Goal: Obtain resource: Download file/media

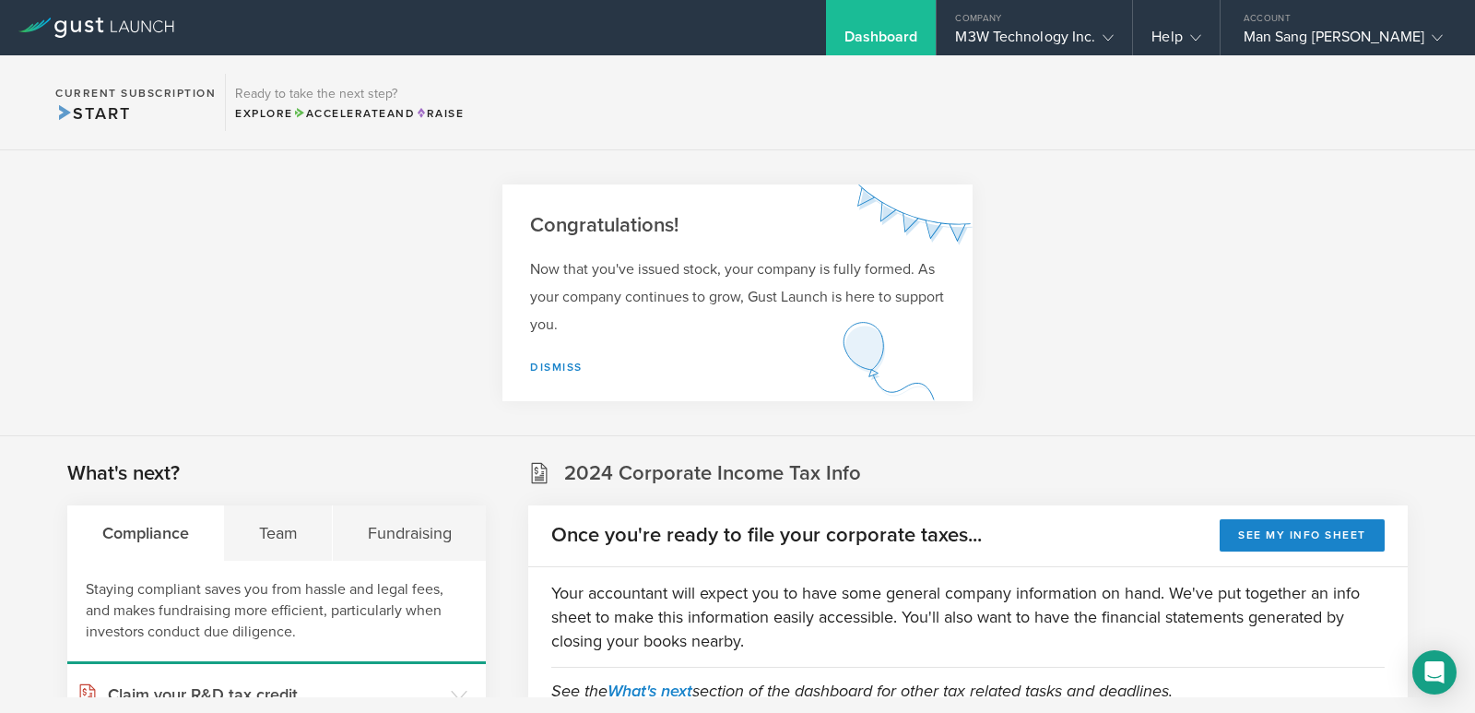
click at [1305, 248] on section "Congratulations! Now that you've issued stock, your company is fully formed. As…" at bounding box center [737, 293] width 1475 height 286
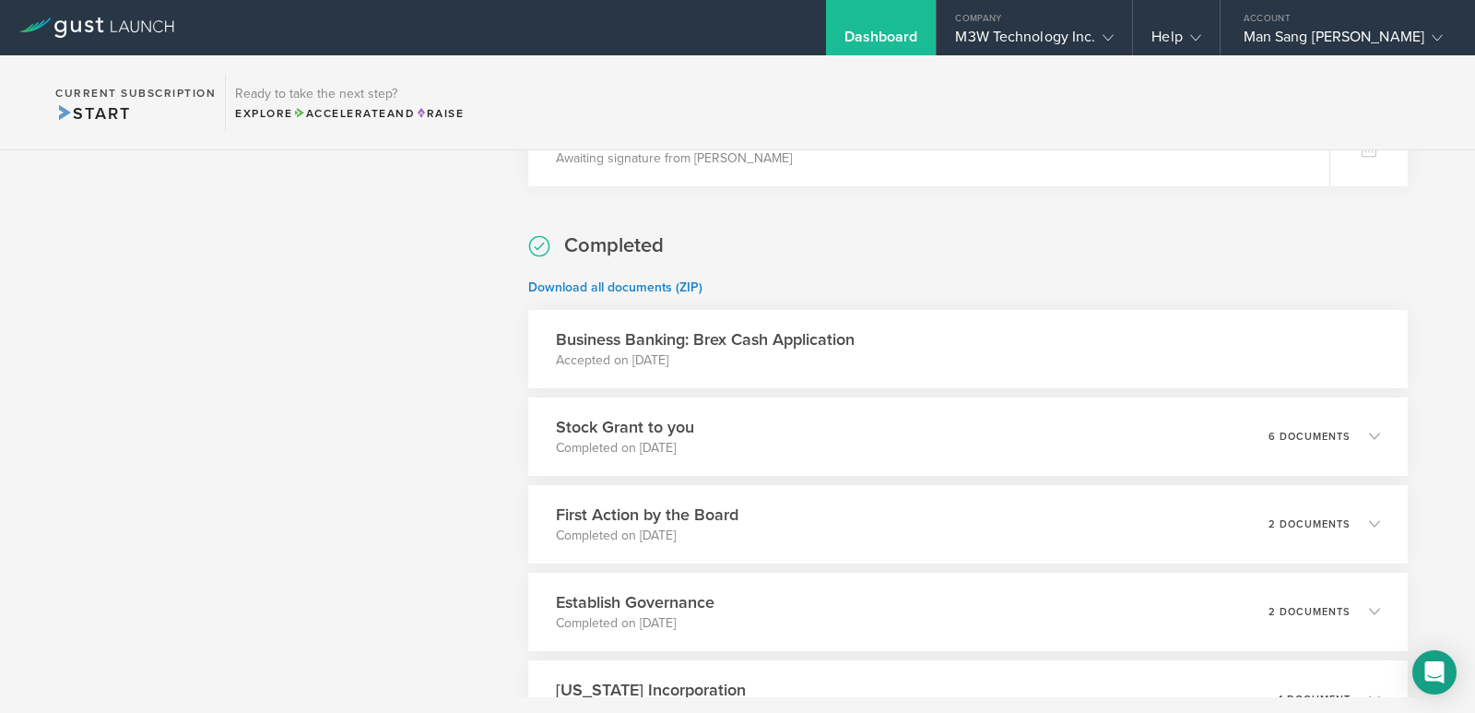
scroll to position [1016, 0]
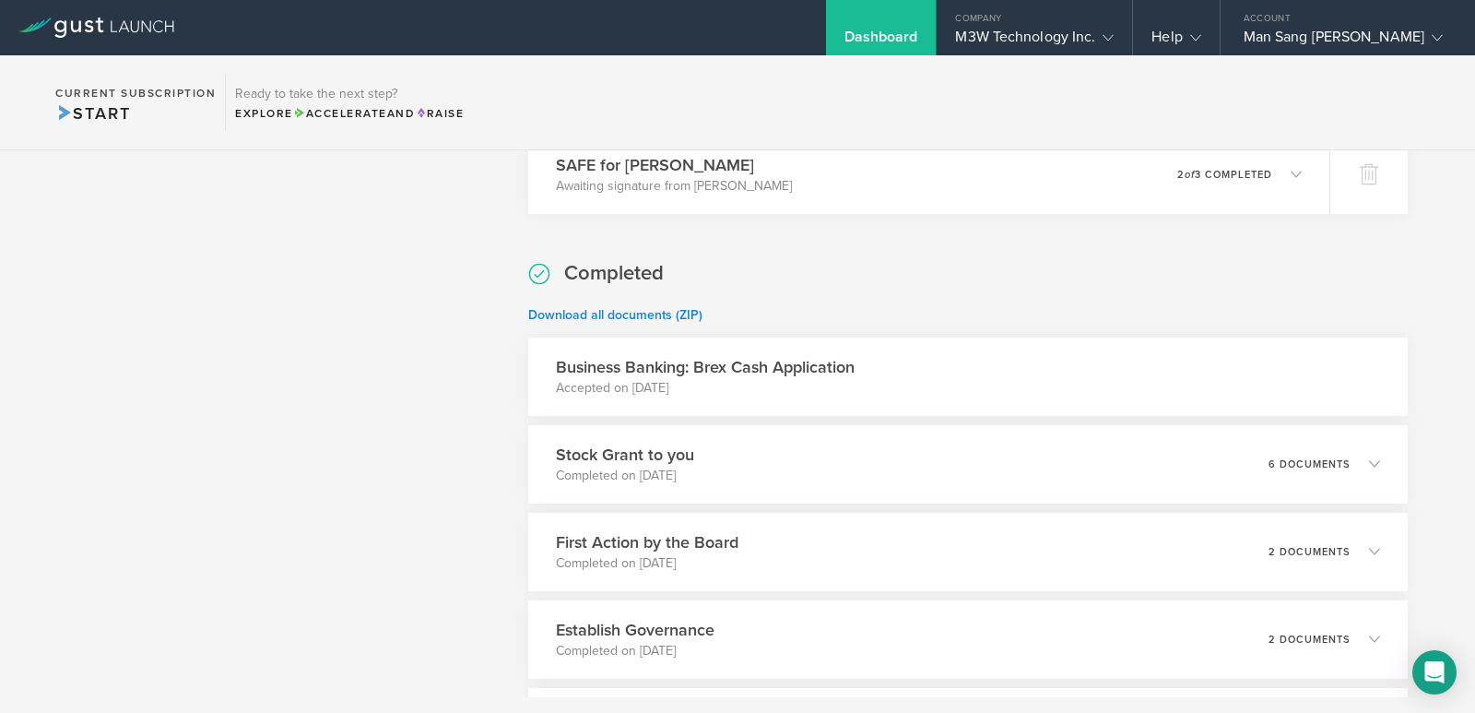
click at [1014, 352] on div "Business Banking: Brex Cash Application Accepted on [DATE]" at bounding box center [968, 376] width 880 height 78
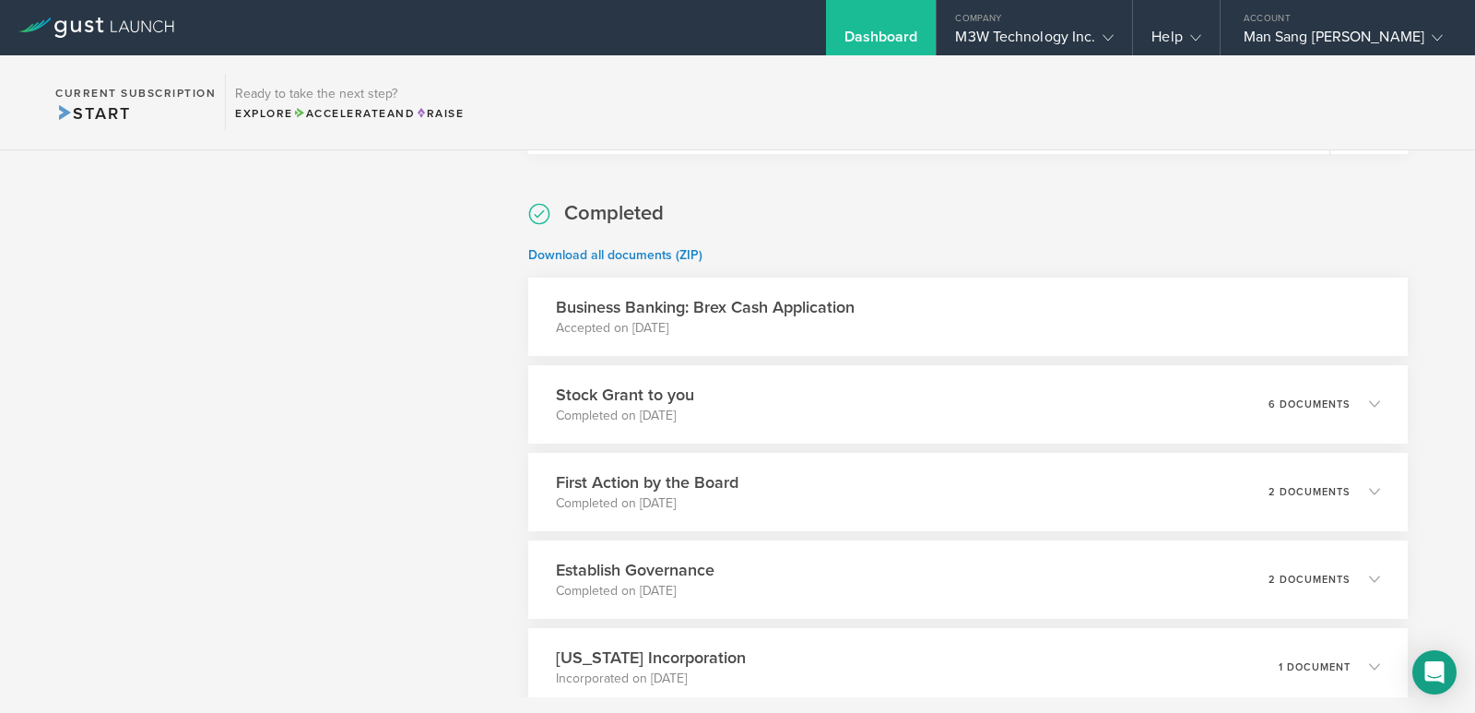
scroll to position [1108, 0]
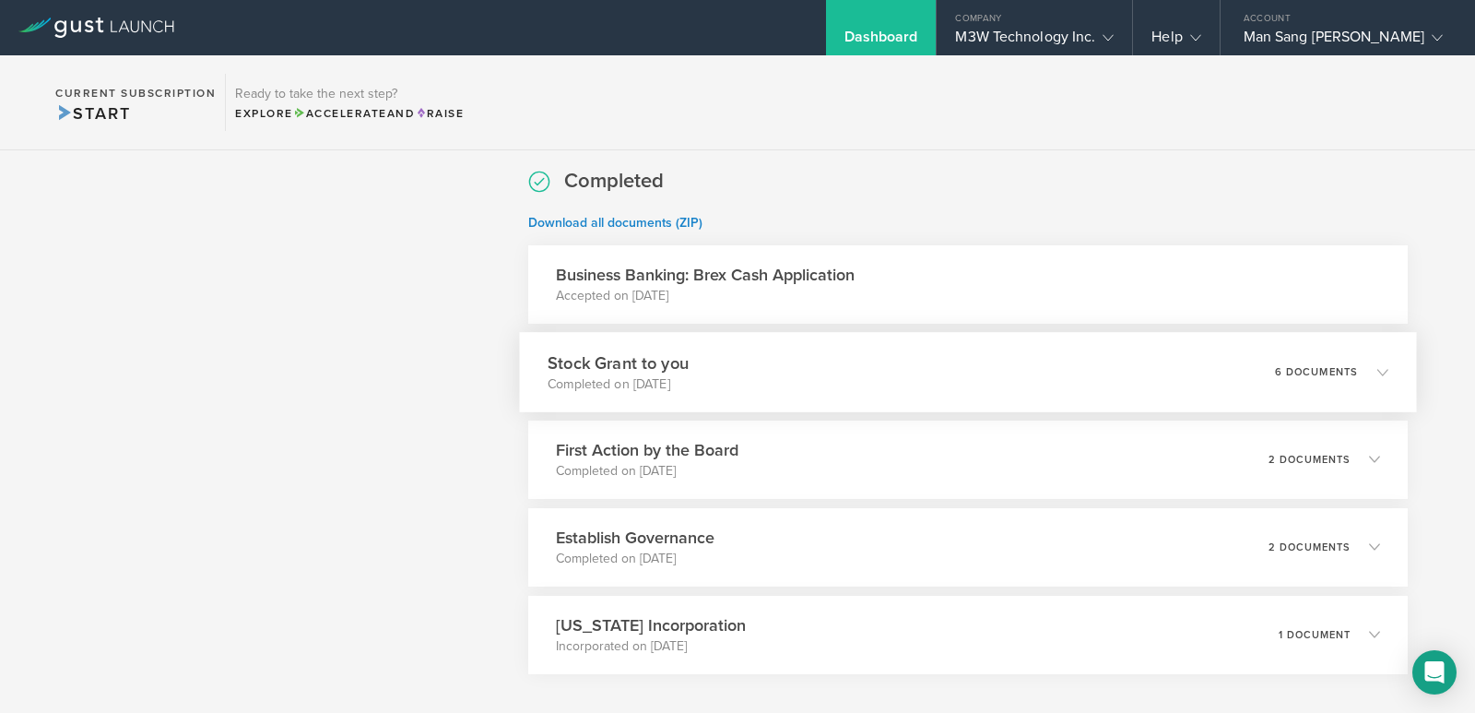
click at [1309, 360] on div "6 documents" at bounding box center [1331, 371] width 113 height 31
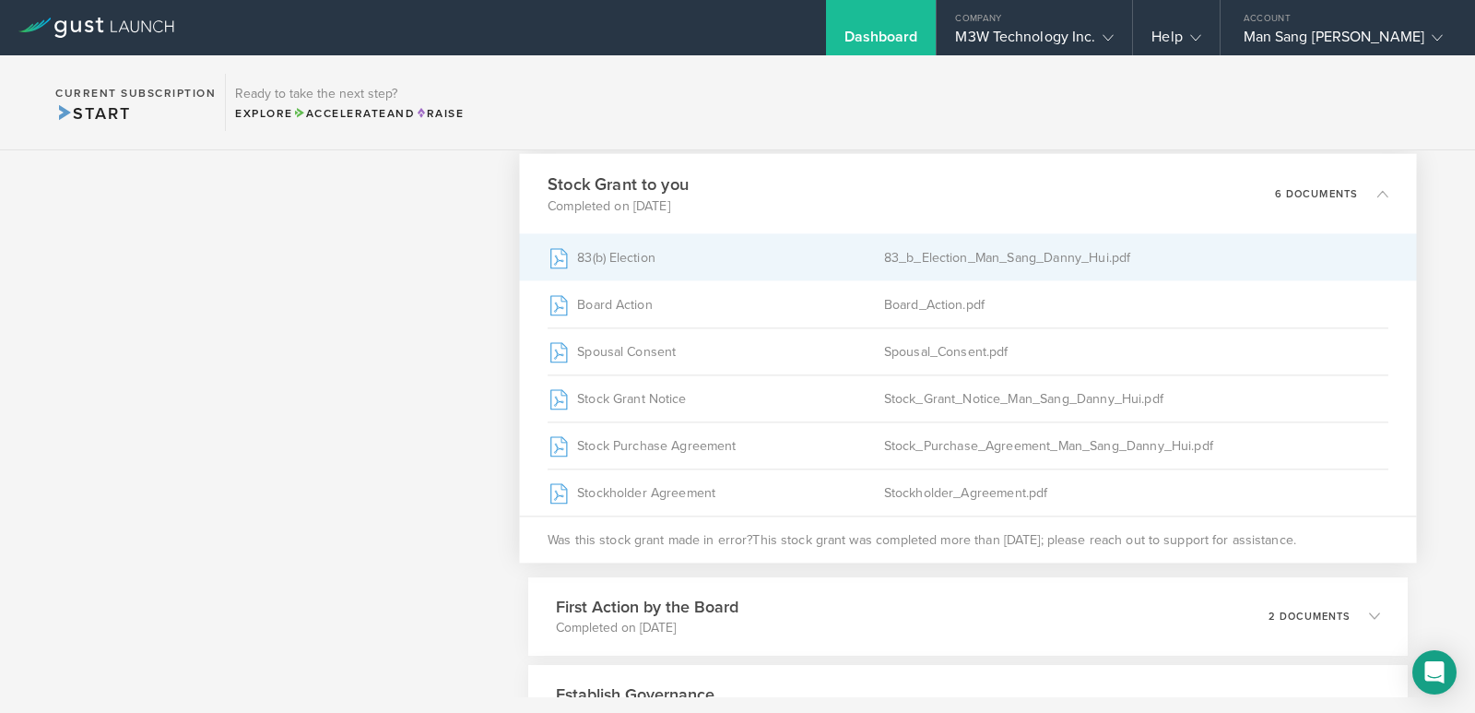
scroll to position [1385, 0]
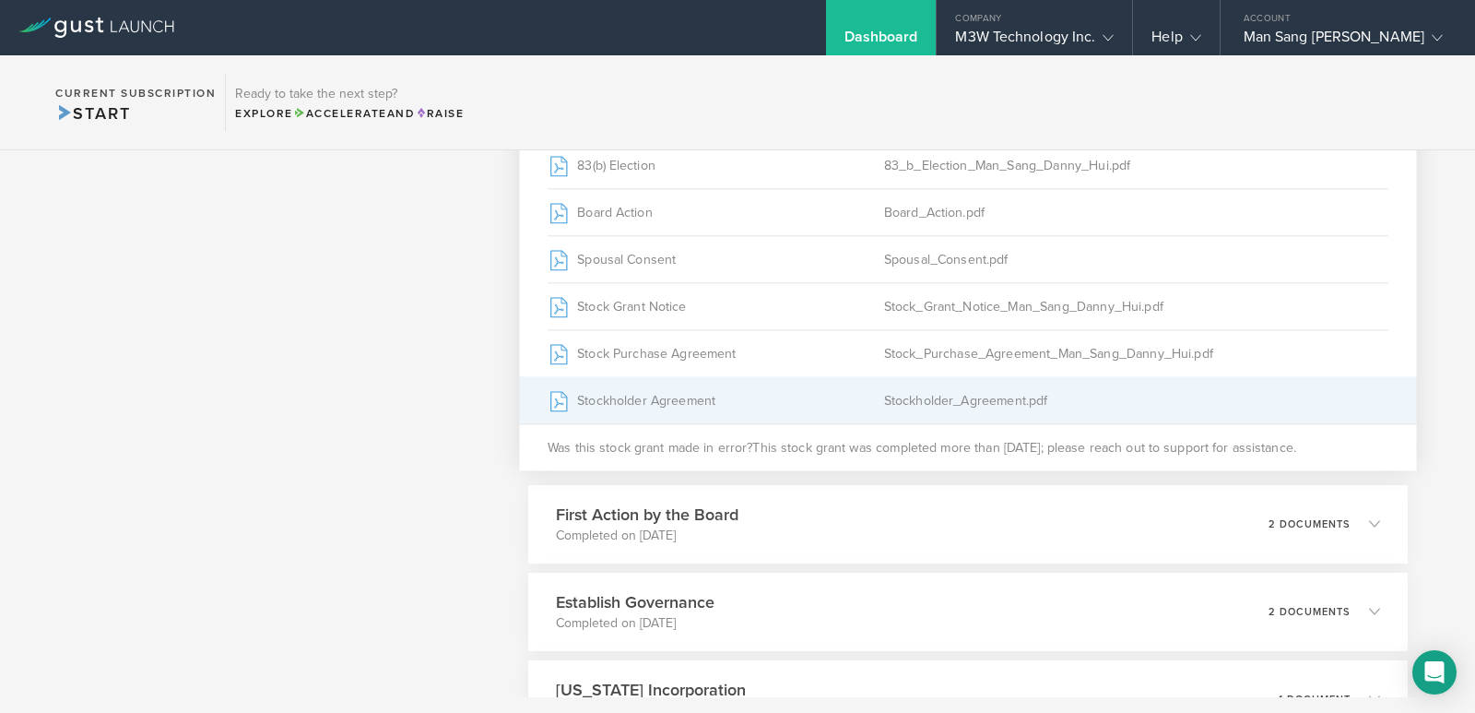
click at [585, 402] on div "Stockholder Agreement" at bounding box center [716, 400] width 337 height 46
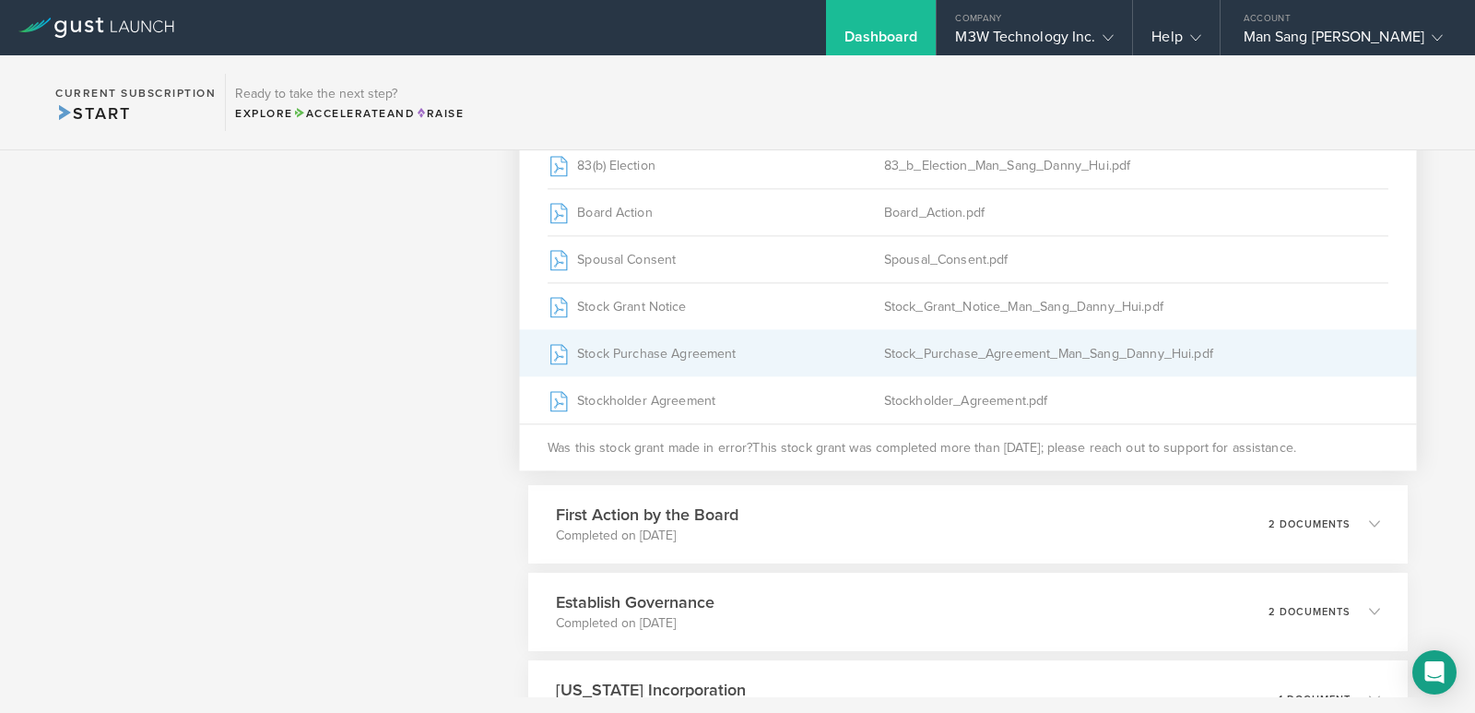
click at [623, 336] on div "Stock Purchase Agreement" at bounding box center [716, 353] width 337 height 46
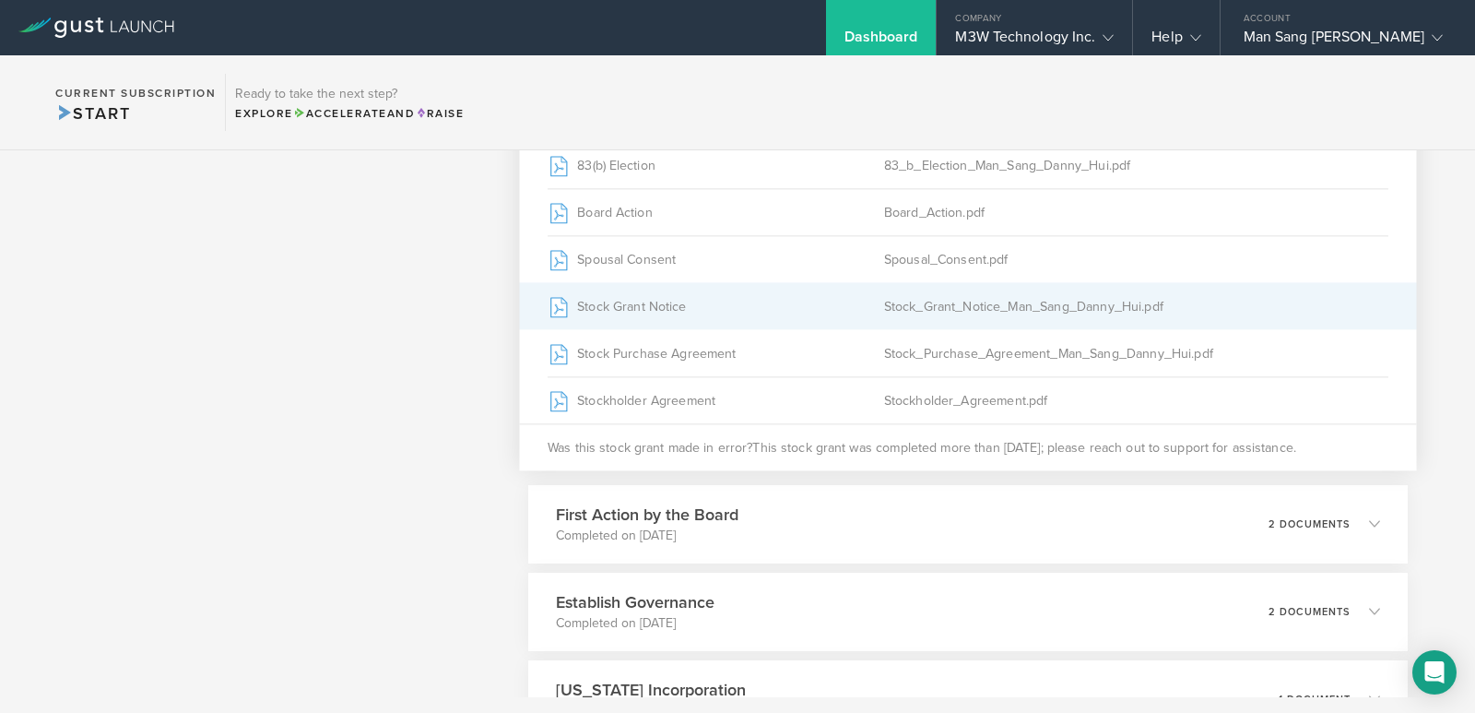
click at [593, 316] on div "Stock Grant Notice" at bounding box center [716, 306] width 337 height 46
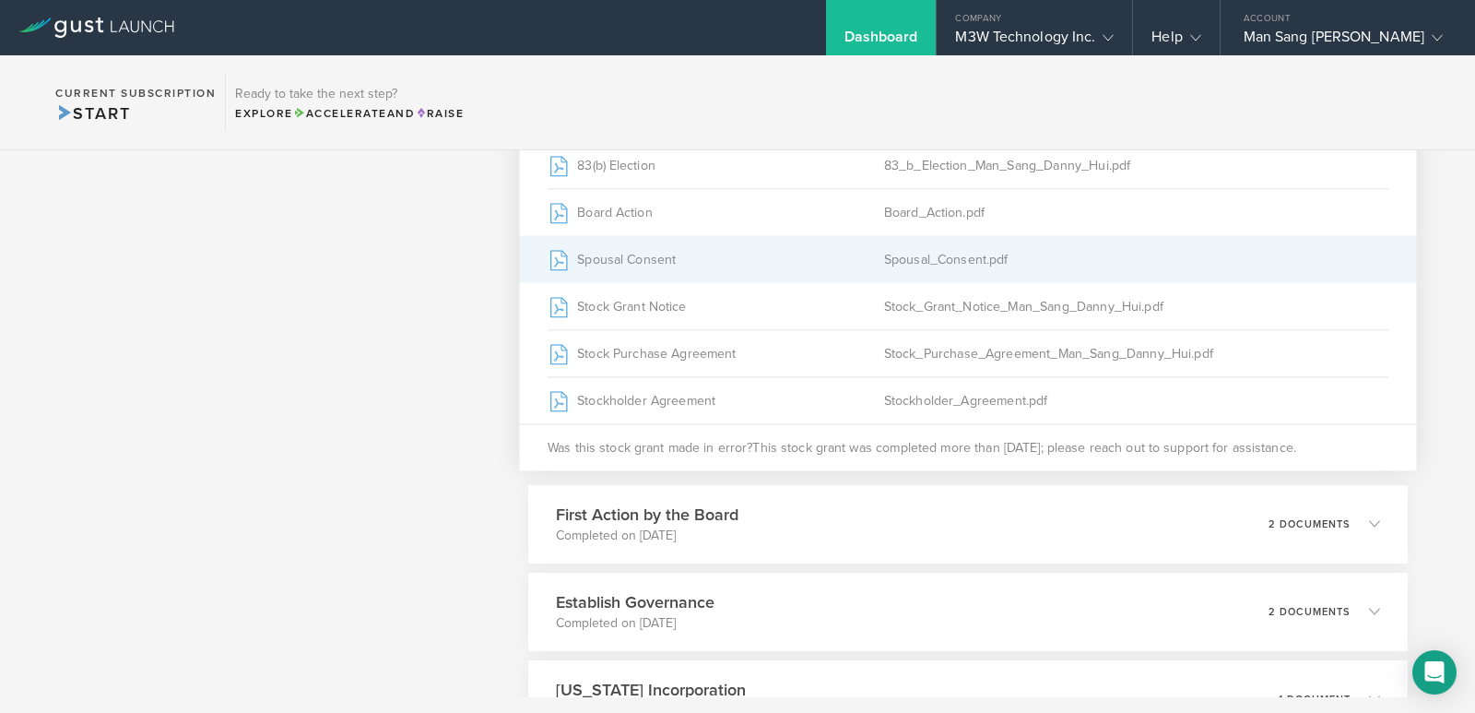
click at [624, 257] on div "Spousal Consent" at bounding box center [716, 259] width 337 height 46
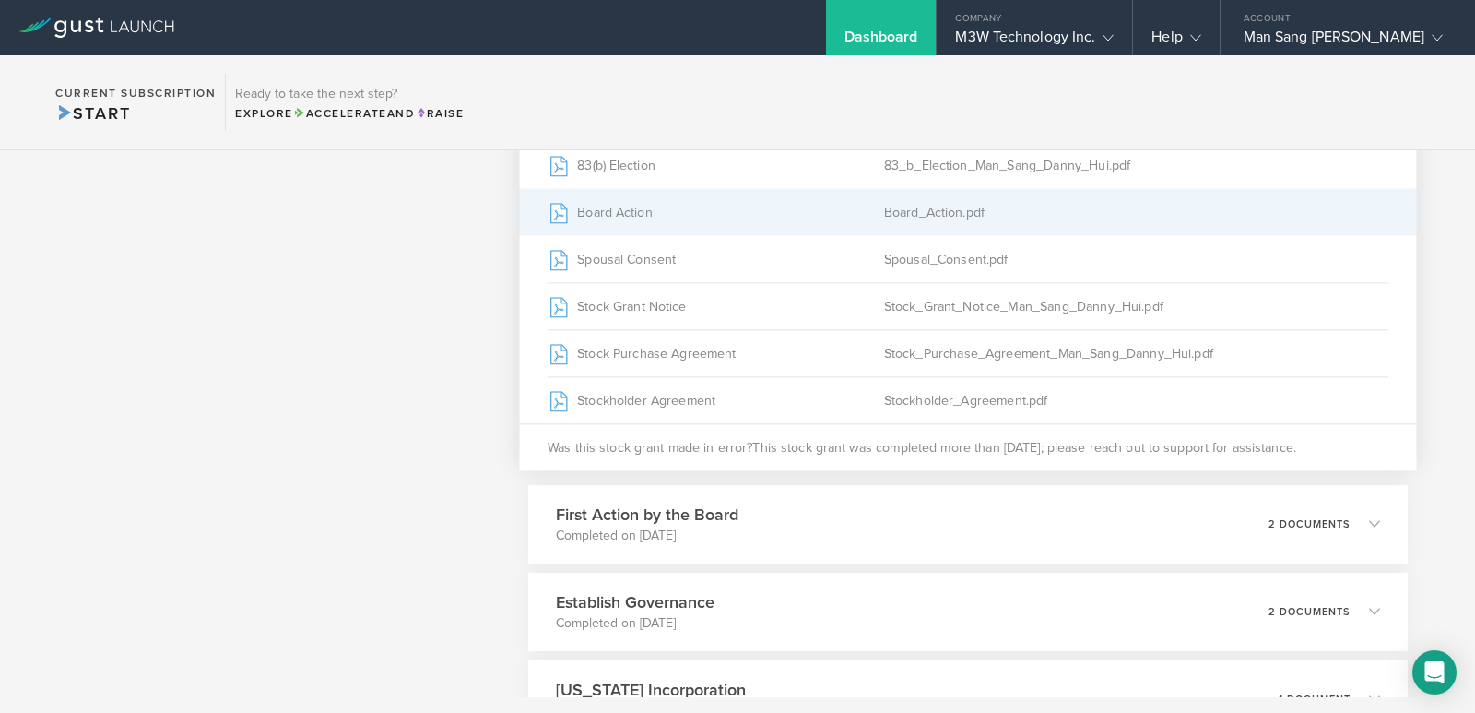
click at [606, 215] on div "Board Action" at bounding box center [716, 212] width 337 height 46
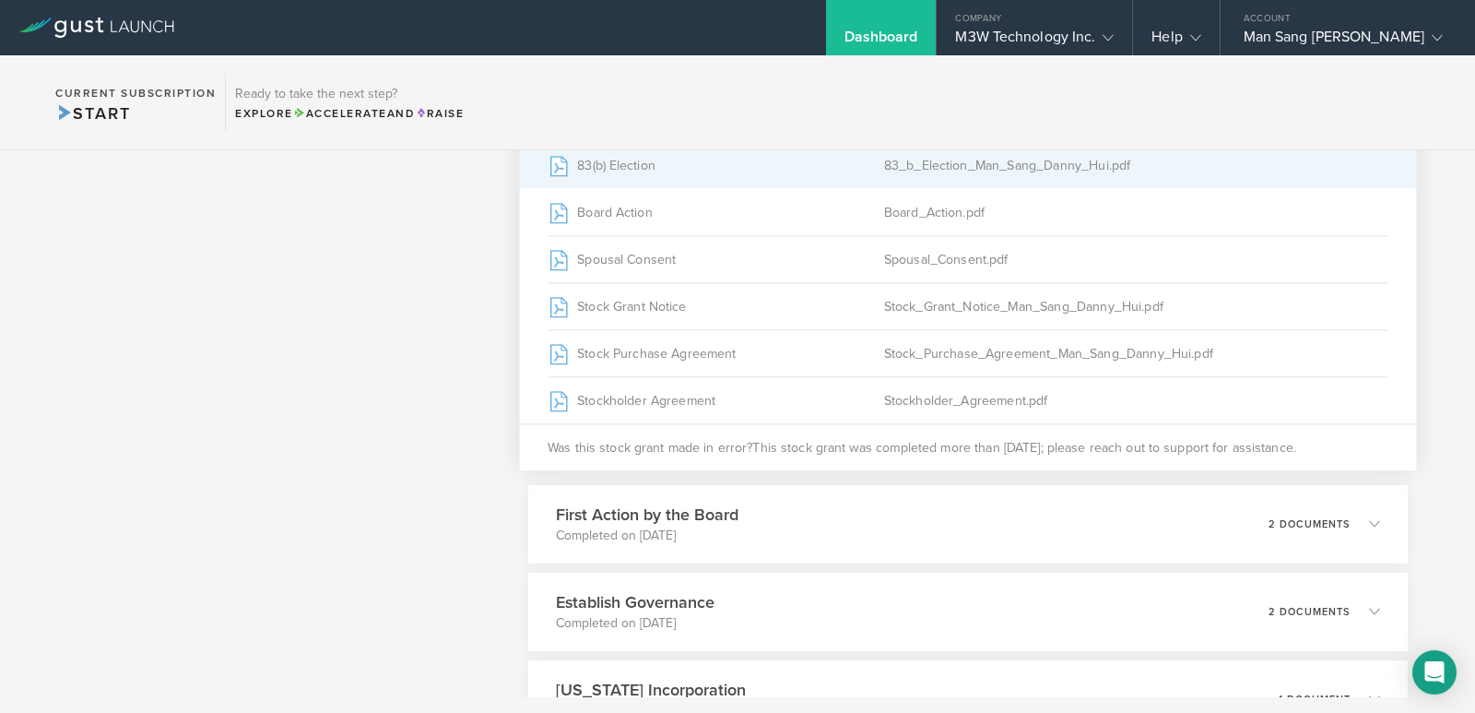
click at [676, 171] on div "83(b) Election" at bounding box center [716, 165] width 337 height 46
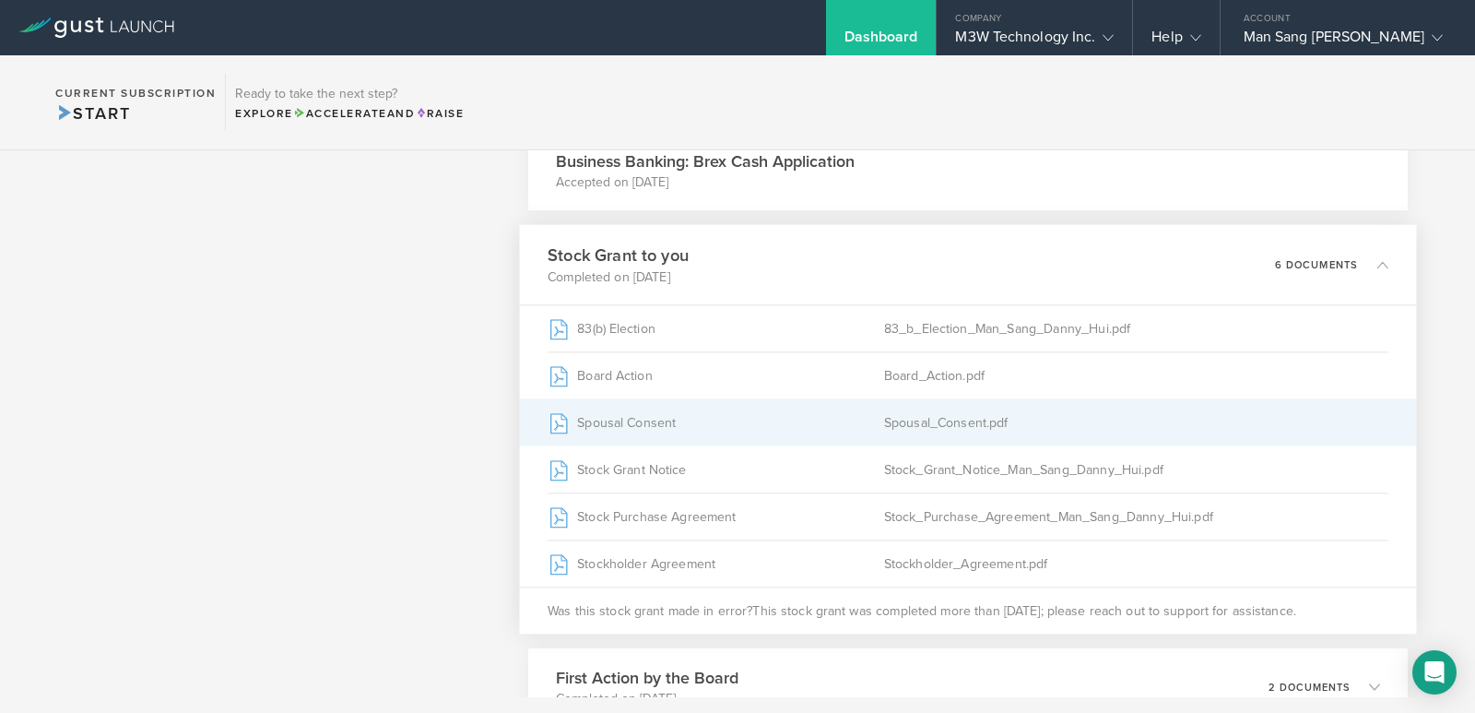
scroll to position [1200, 0]
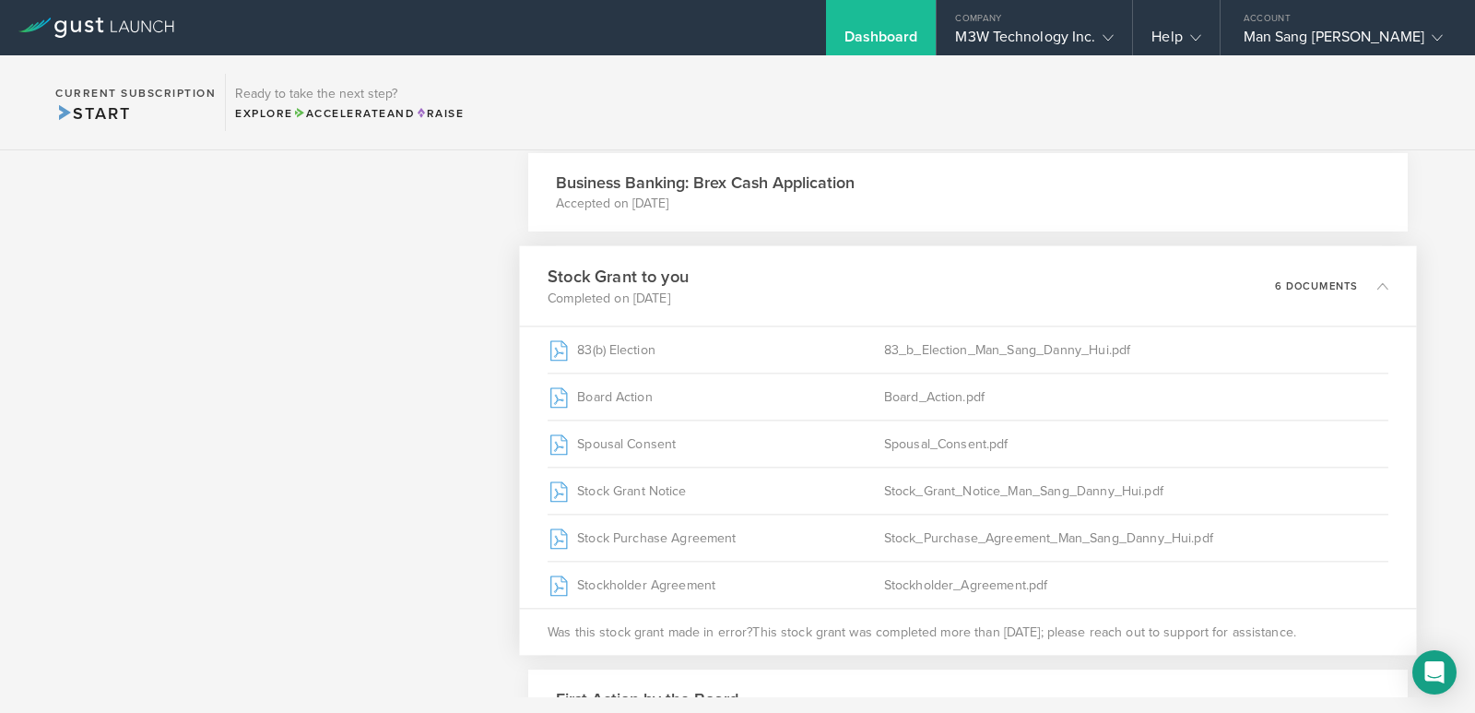
click at [1377, 280] on icon at bounding box center [1382, 284] width 11 height 11
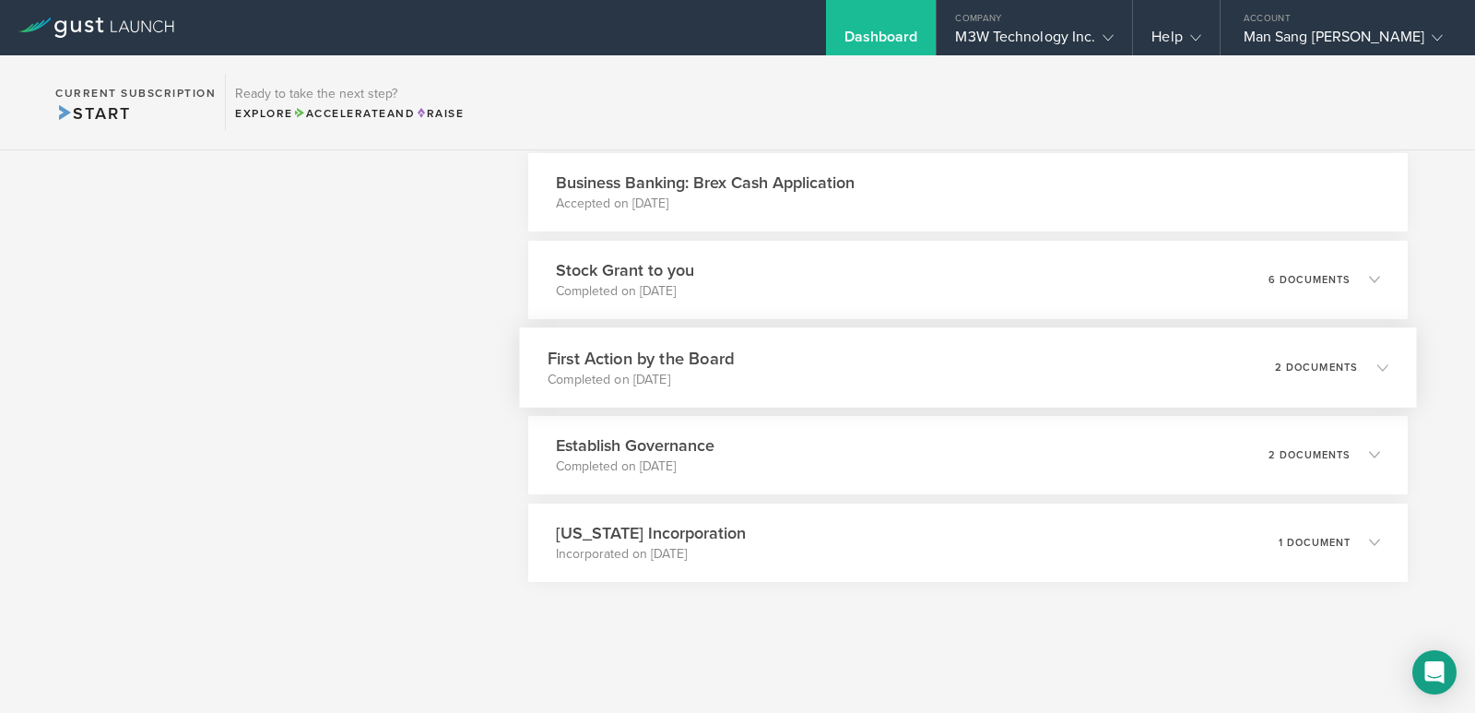
click at [1172, 385] on div "First Action by the Board Completed on [DATE] 2 documents" at bounding box center [967, 367] width 897 height 80
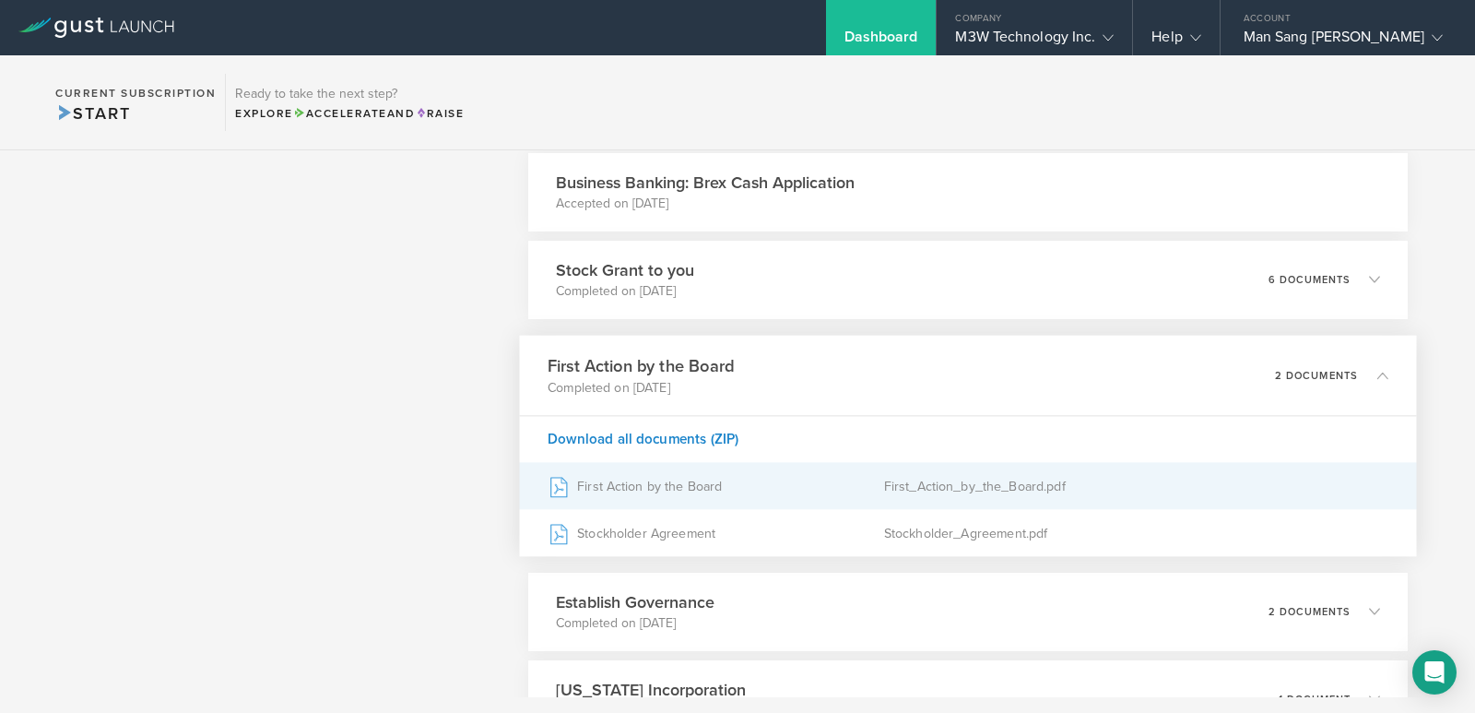
click at [562, 489] on icon at bounding box center [559, 486] width 16 height 19
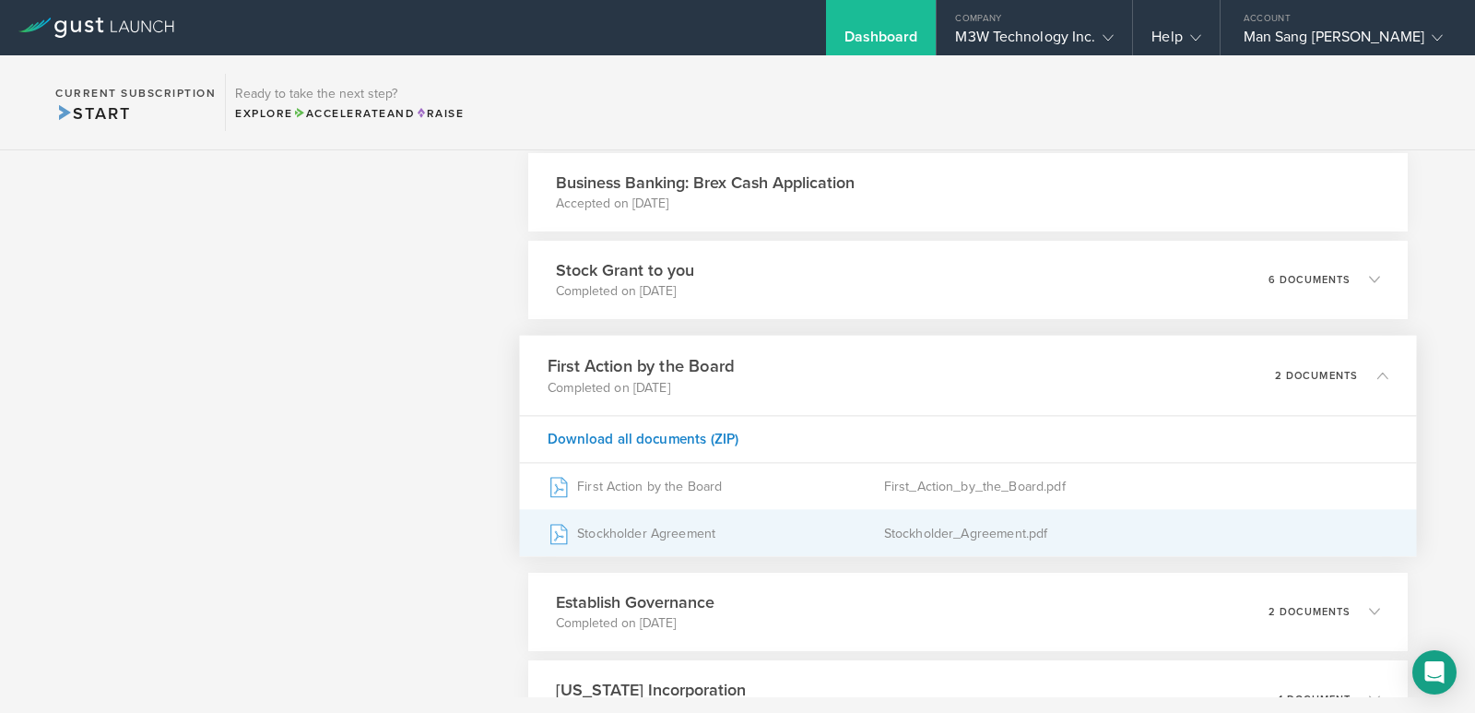
click at [667, 532] on div "Stockholder Agreement" at bounding box center [716, 533] width 337 height 46
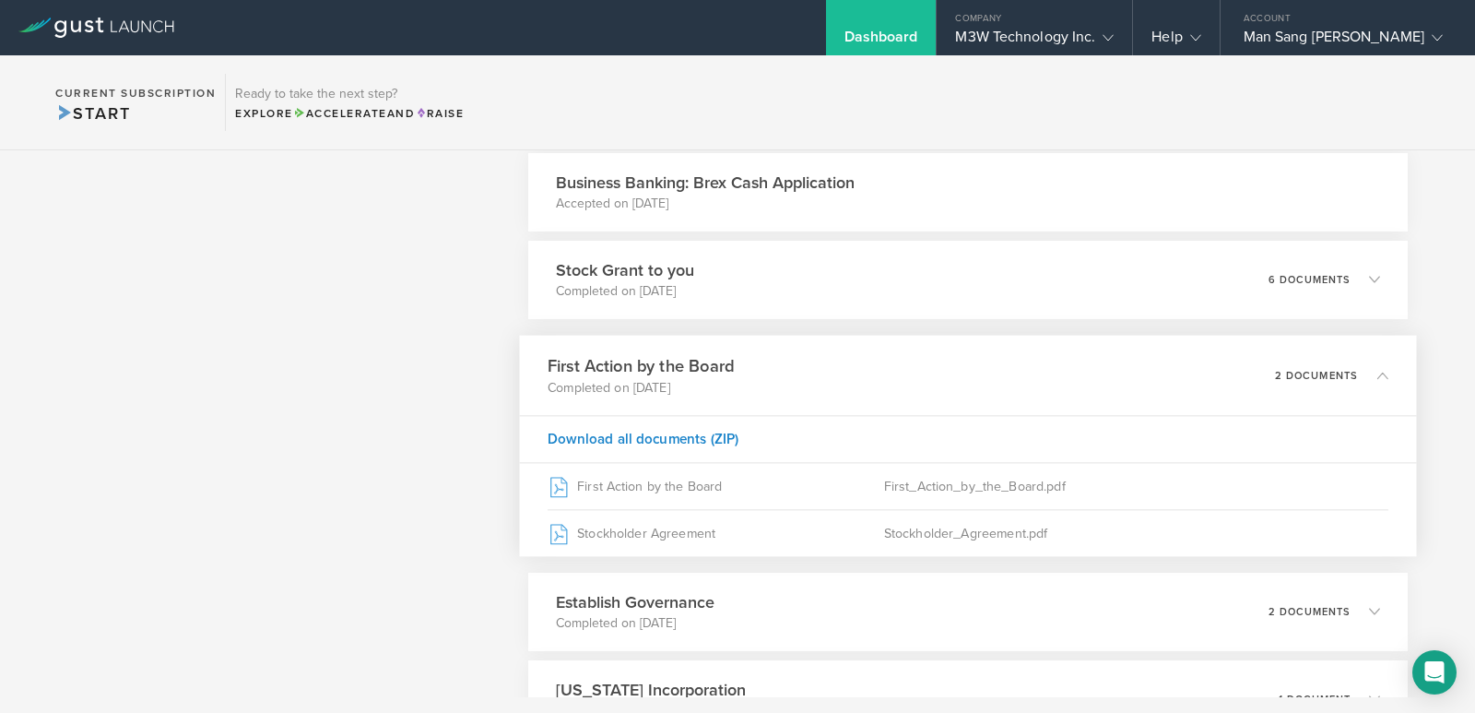
scroll to position [1108, 0]
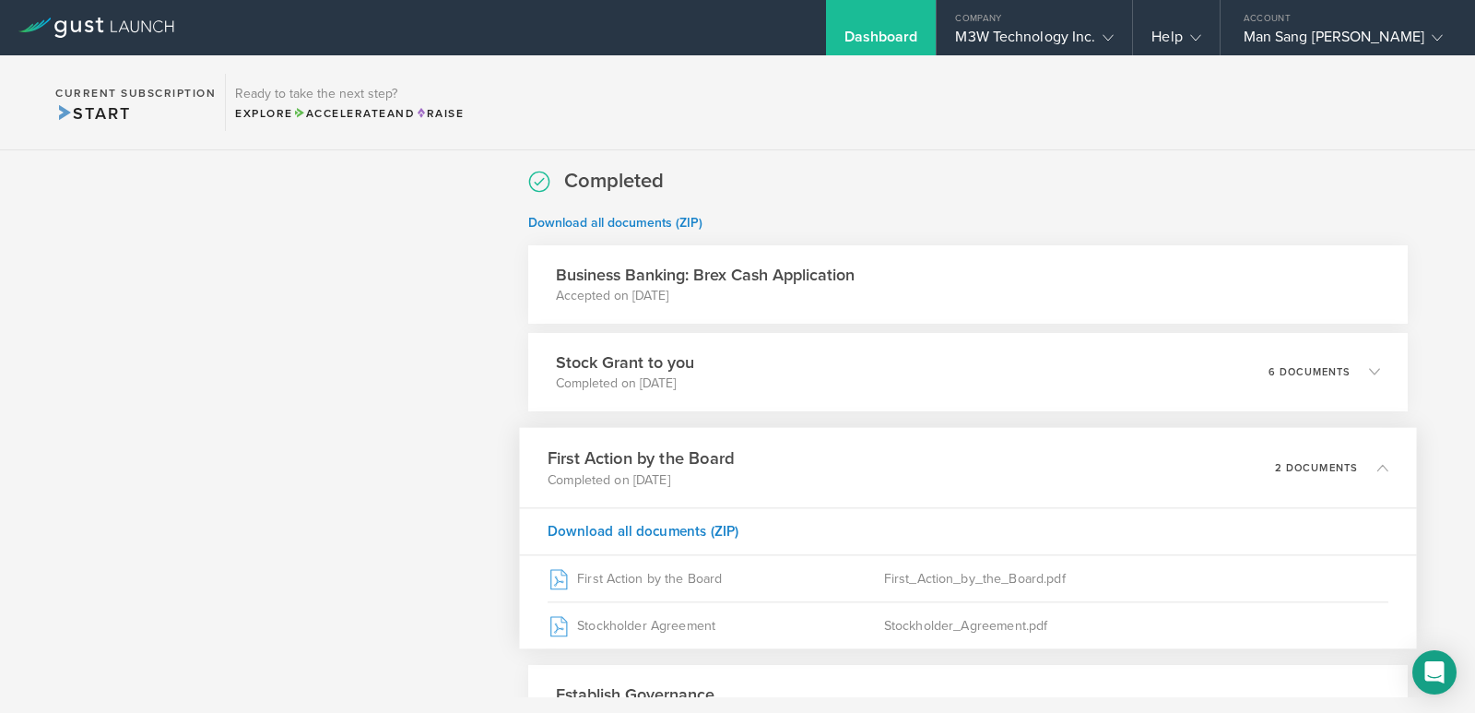
click at [1377, 466] on polyline at bounding box center [1382, 467] width 10 height 6
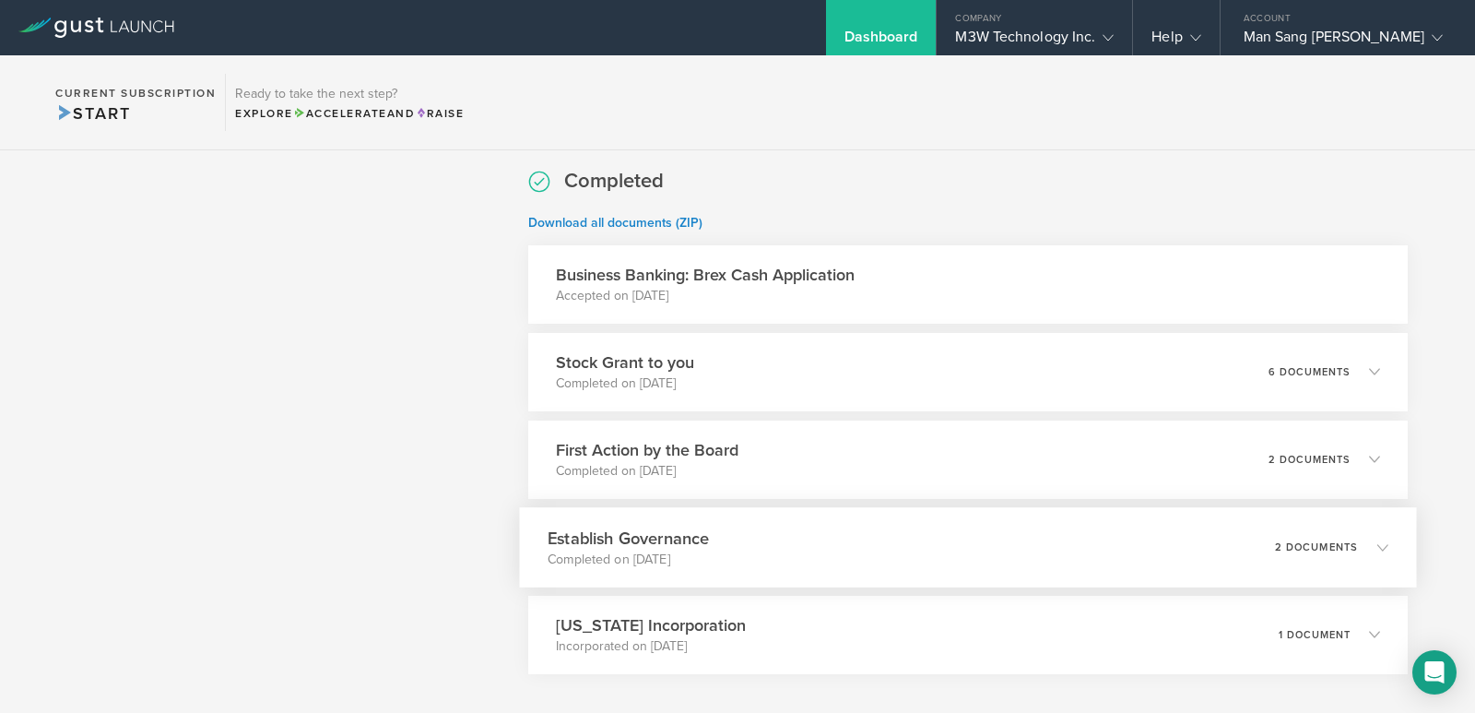
scroll to position [1200, 0]
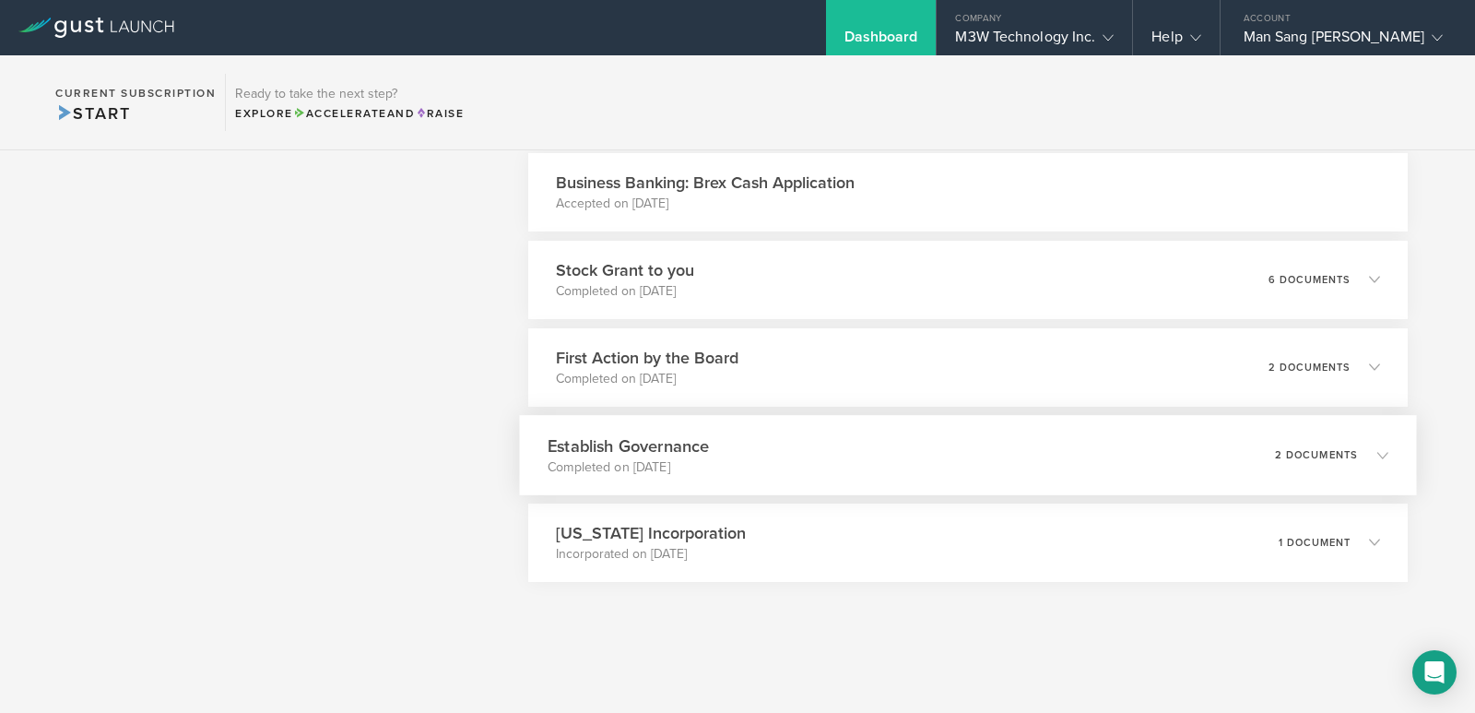
click at [1199, 443] on div "Establish Governance Completed on [DATE] 2 documents" at bounding box center [967, 455] width 897 height 80
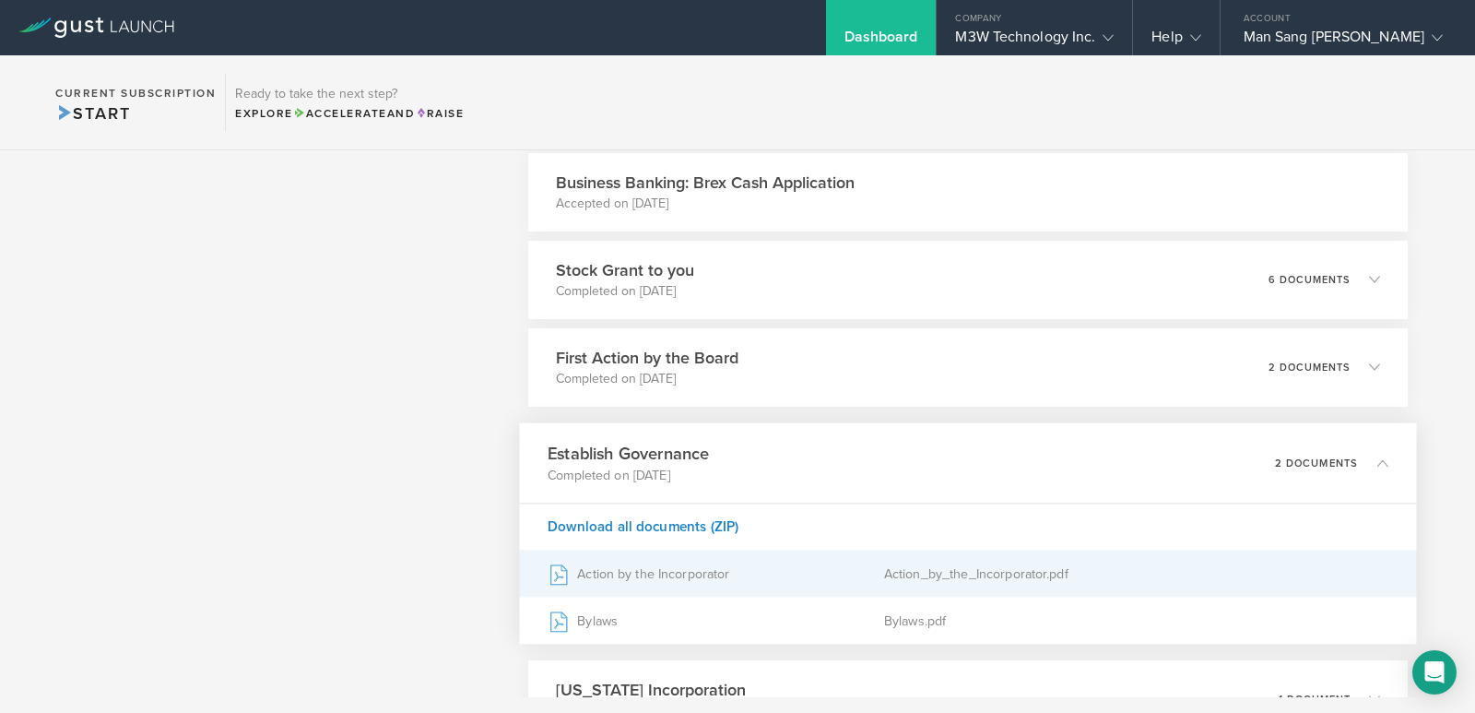
click at [616, 574] on div "Action by the Incorporator" at bounding box center [716, 573] width 337 height 46
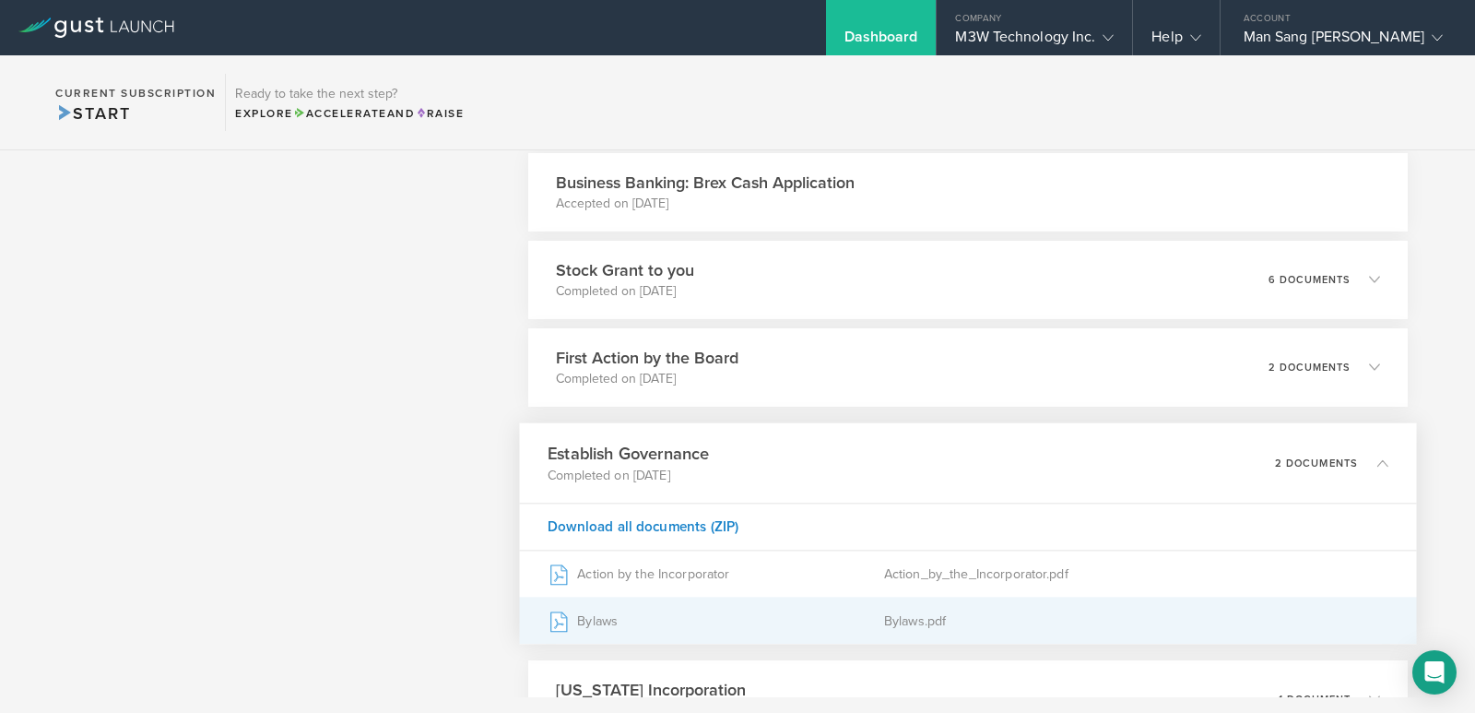
click at [607, 627] on div "Bylaws" at bounding box center [716, 620] width 337 height 46
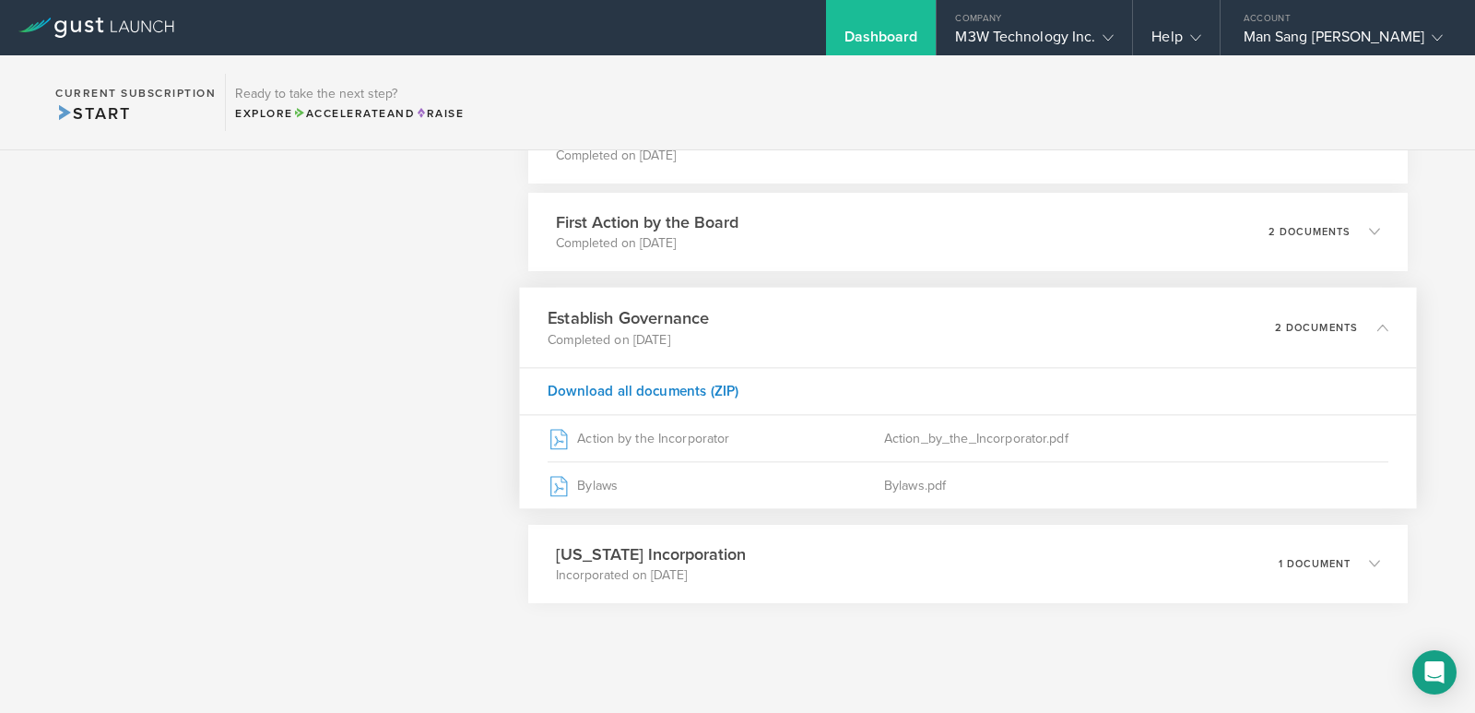
scroll to position [1357, 0]
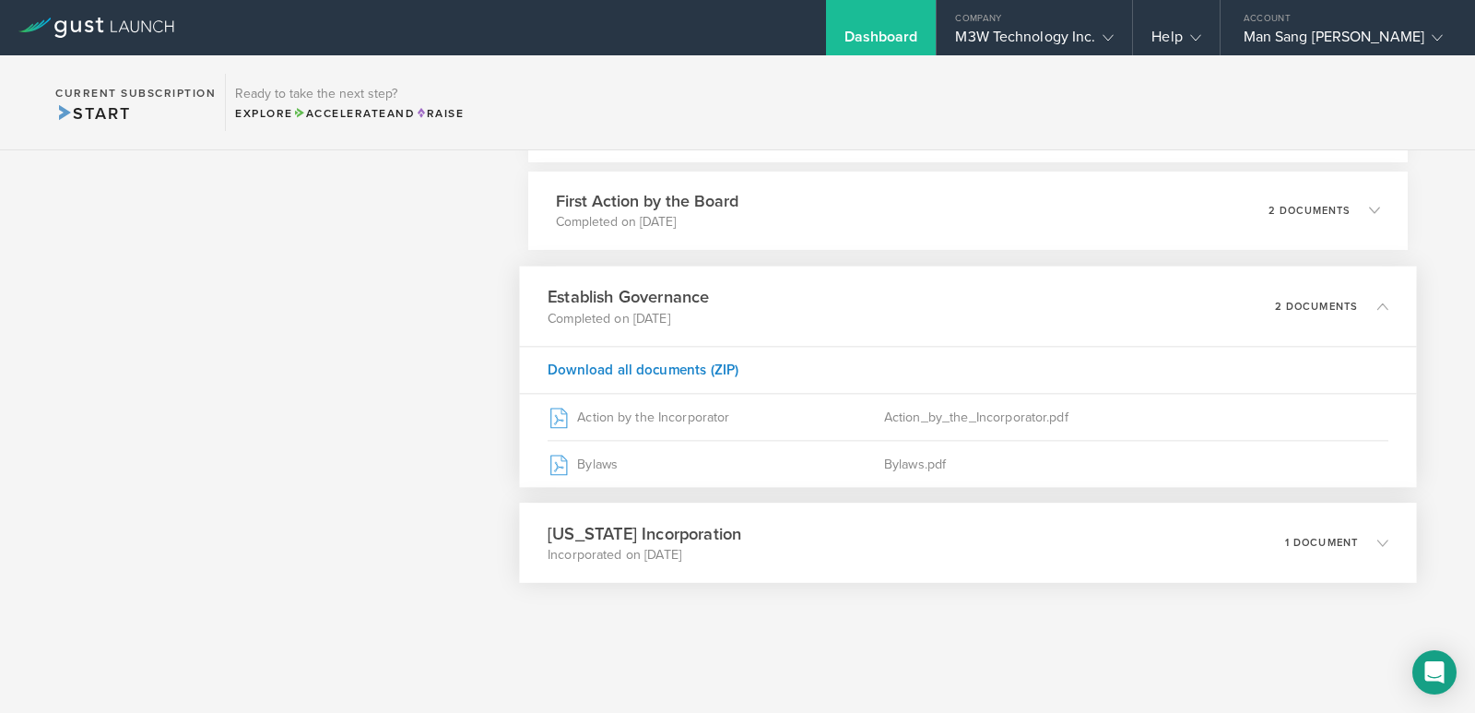
click at [827, 537] on div "[US_STATE] Incorporation Incorporated on [DATE] 1 document" at bounding box center [967, 542] width 897 height 80
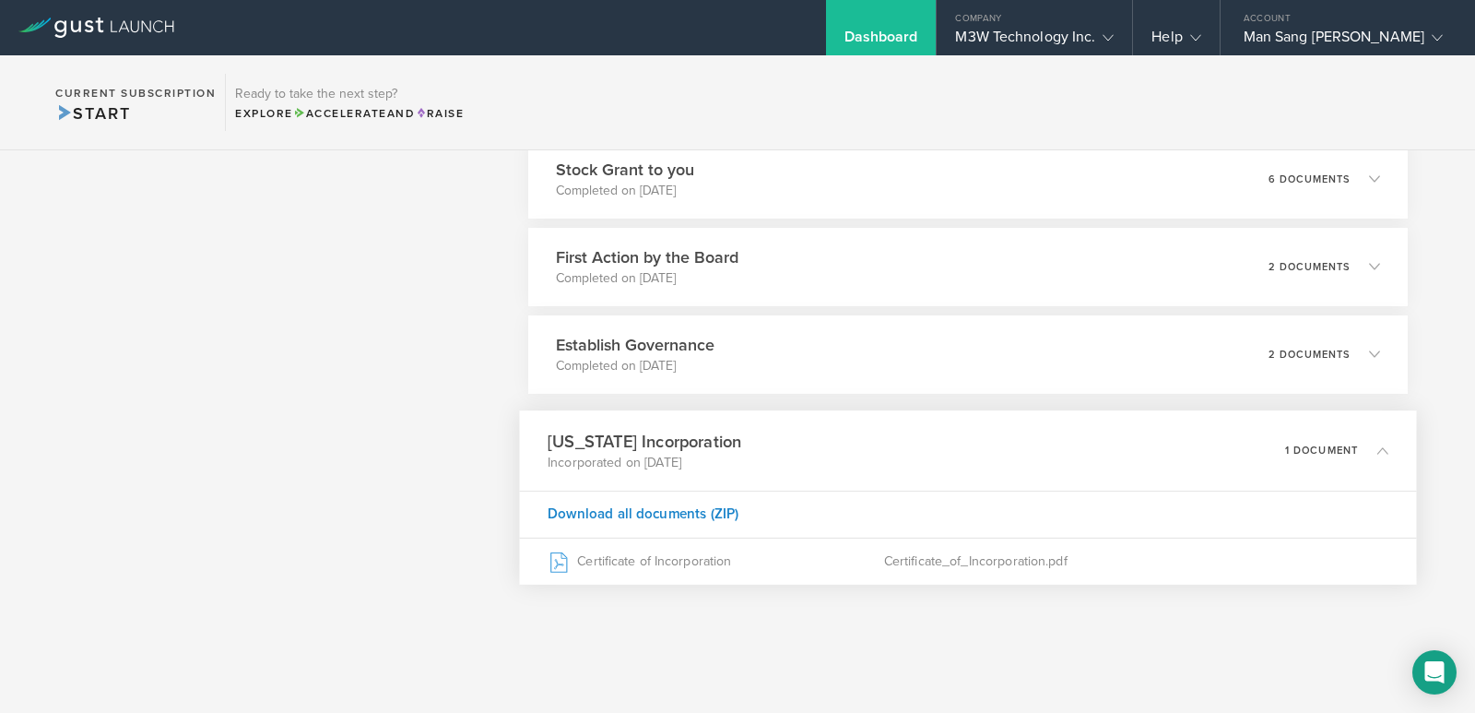
scroll to position [1302, 0]
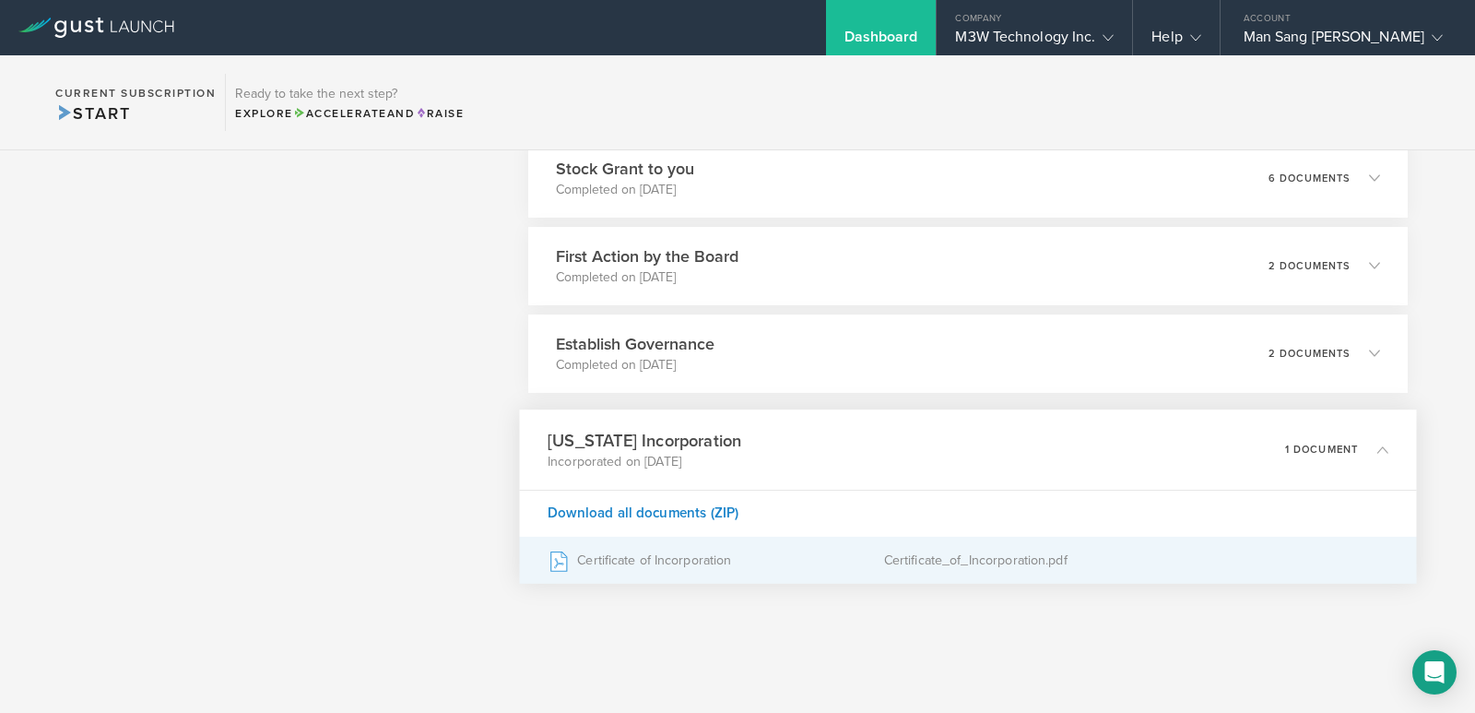
click at [645, 554] on div "Certificate of Incorporation" at bounding box center [716, 560] width 337 height 46
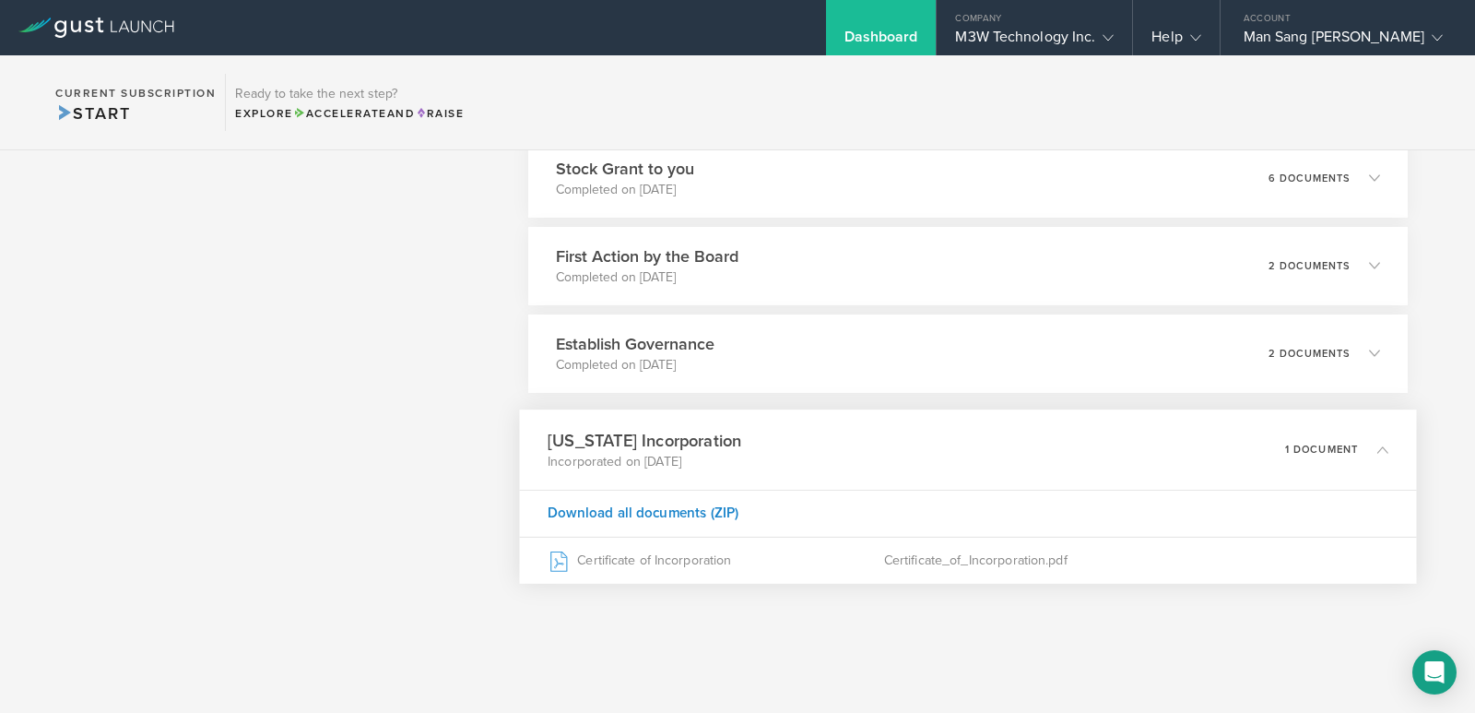
click at [1341, 451] on p "1 document" at bounding box center [1322, 448] width 74 height 10
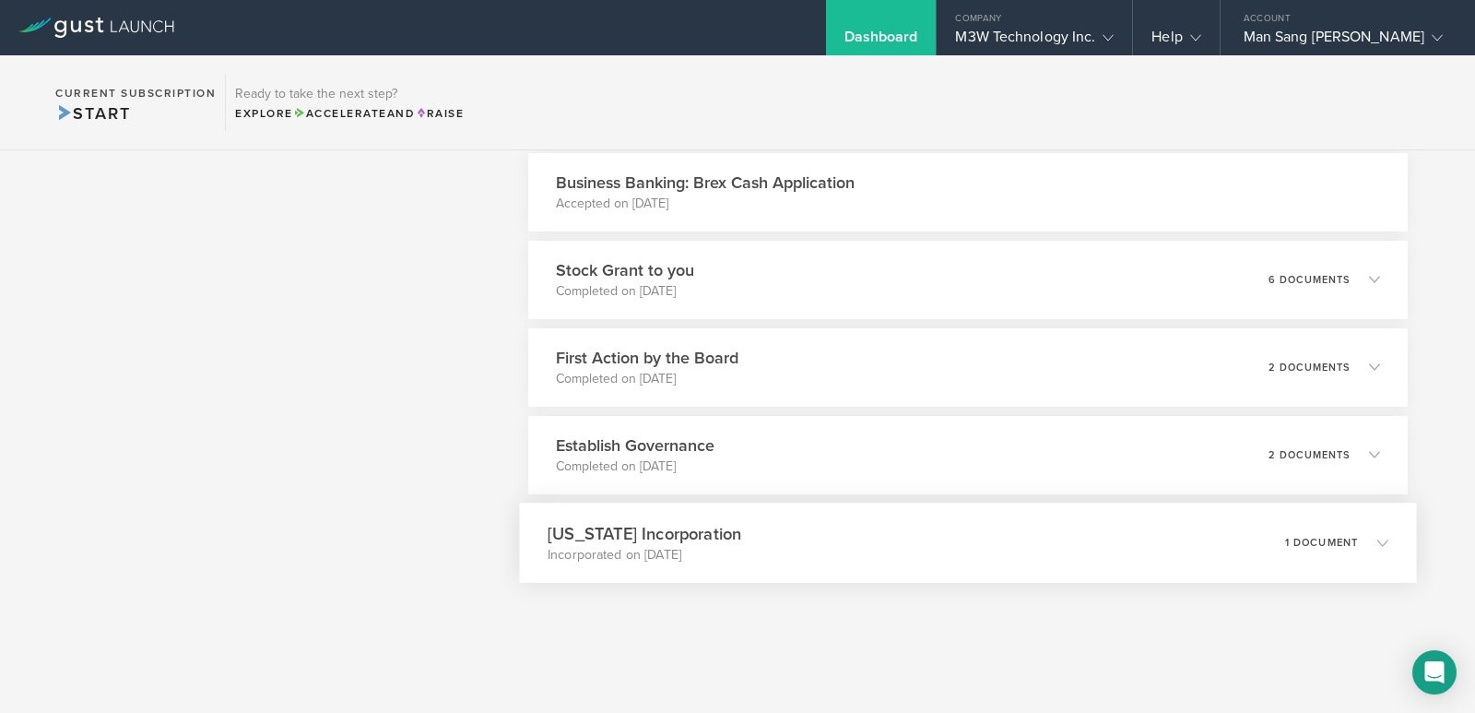
scroll to position [1200, 0]
click at [1221, 211] on div "Business Banking: Brex Cash Application Accepted on [DATE]" at bounding box center [968, 192] width 880 height 78
click at [807, 186] on h3 "Business Banking: Brex Cash Application" at bounding box center [705, 183] width 299 height 24
click at [628, 220] on div "Business Banking: Brex Cash Application Accepted on [DATE]" at bounding box center [968, 192] width 880 height 78
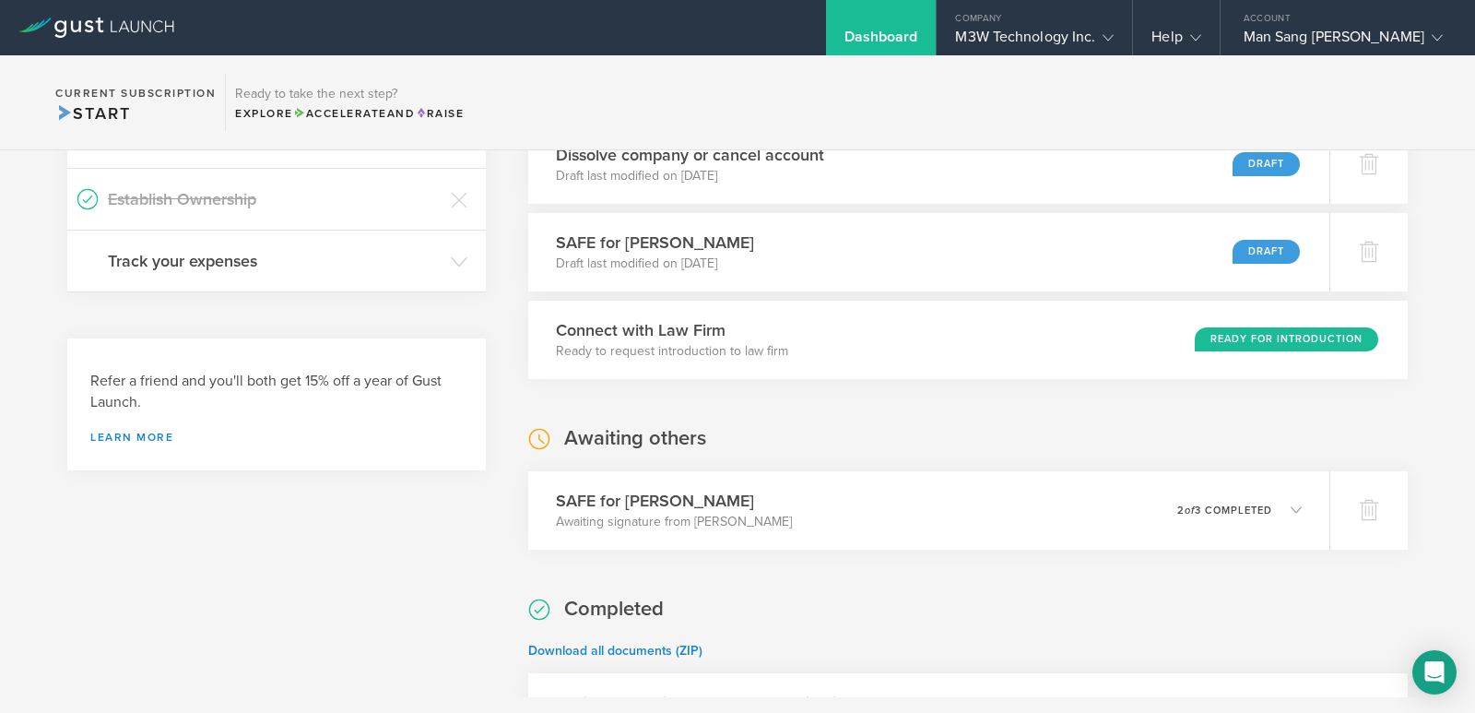
scroll to position [647, 0]
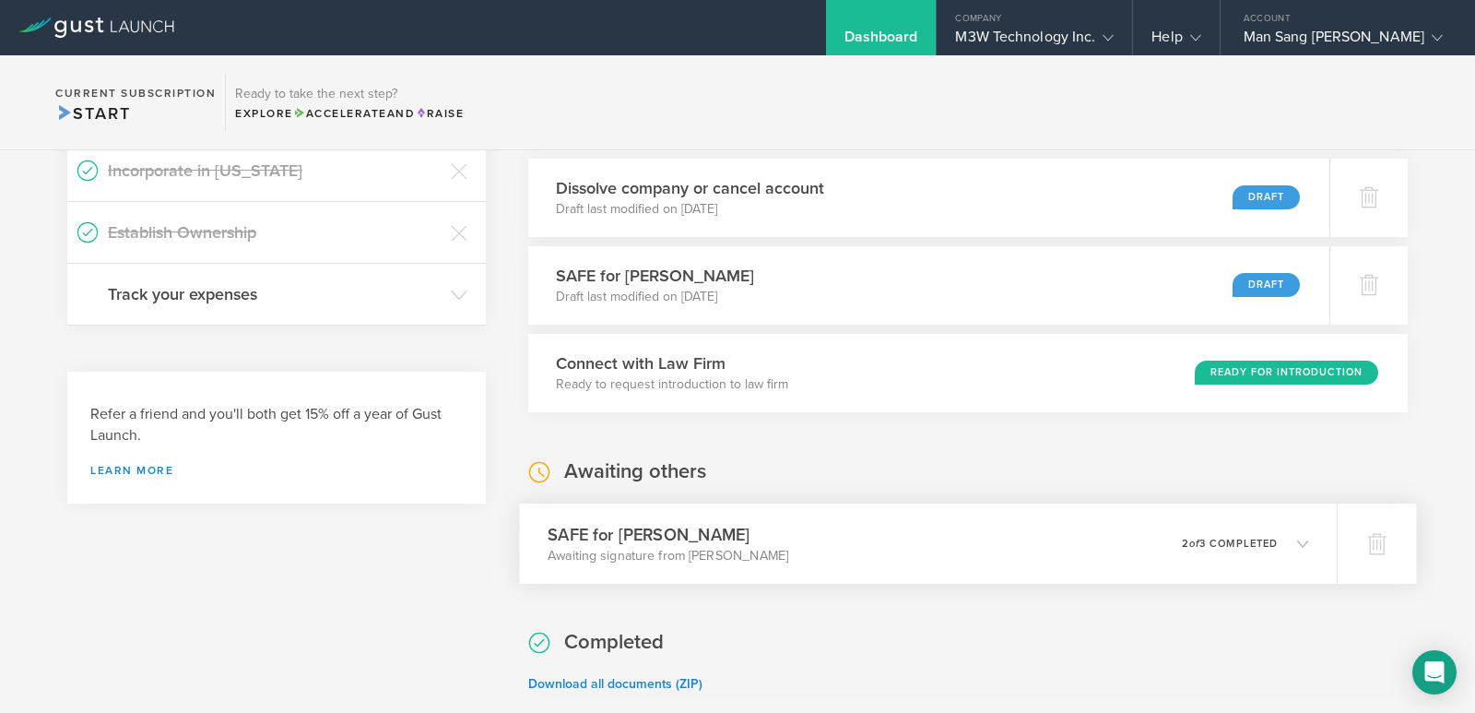
click at [821, 548] on div "SAFE for [PERSON_NAME] Awaiting signature from [PERSON_NAME] 0 undeliverable 2 …" at bounding box center [927, 543] width 817 height 80
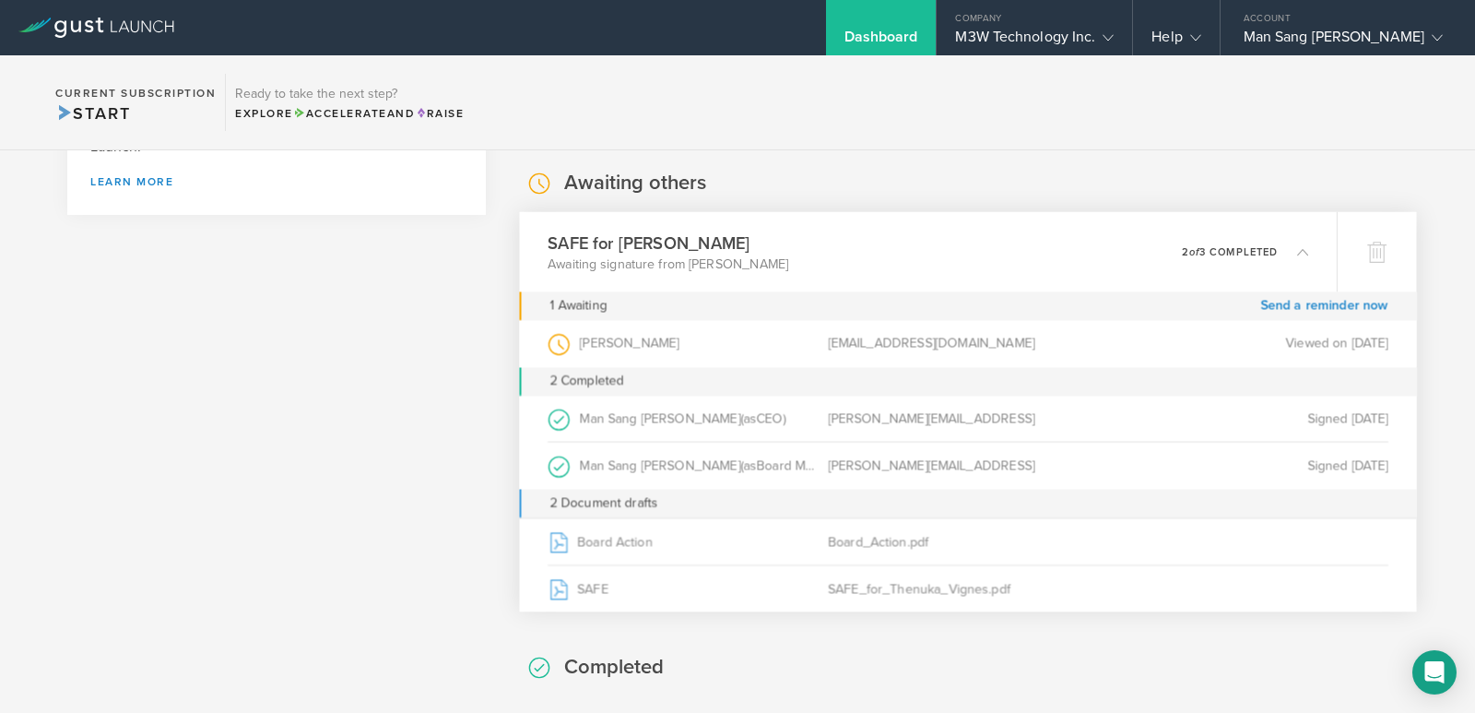
scroll to position [1016, 0]
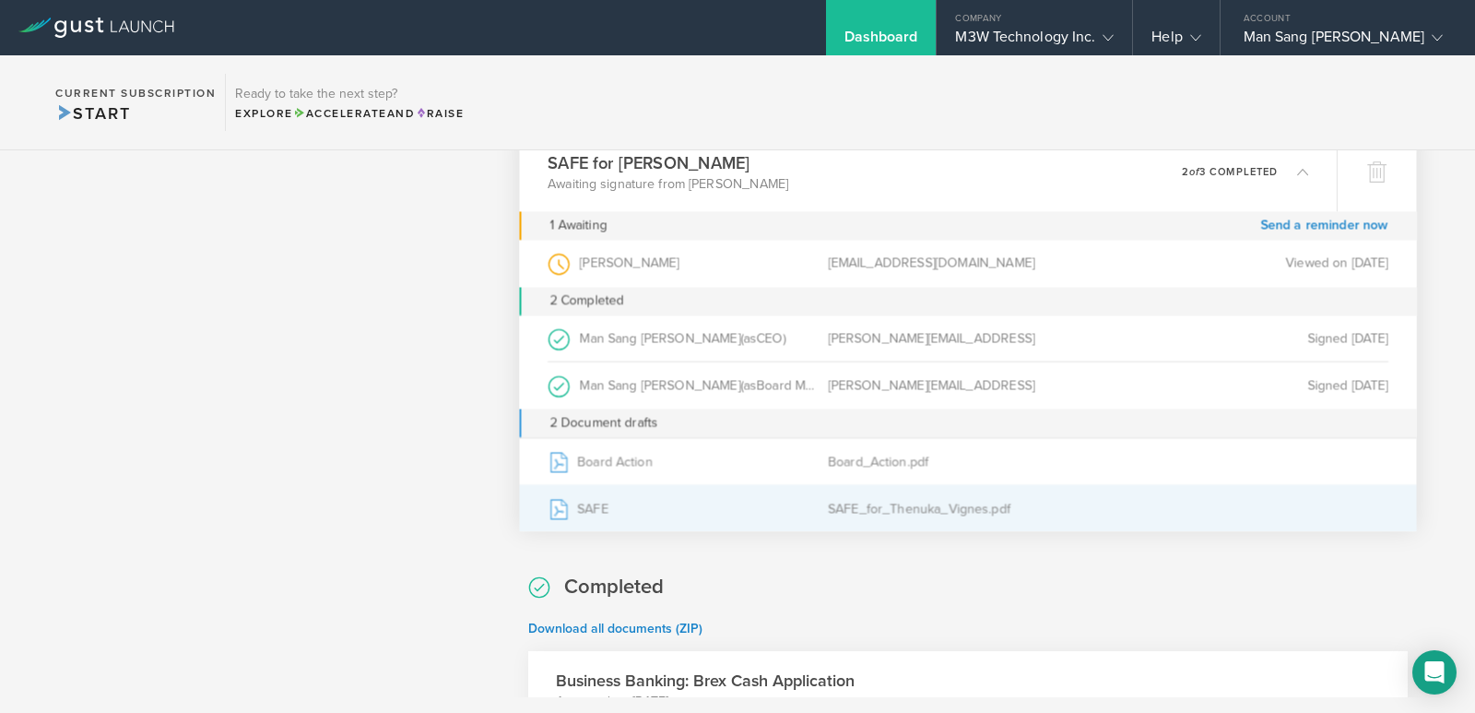
click at [559, 506] on icon at bounding box center [559, 508] width 16 height 19
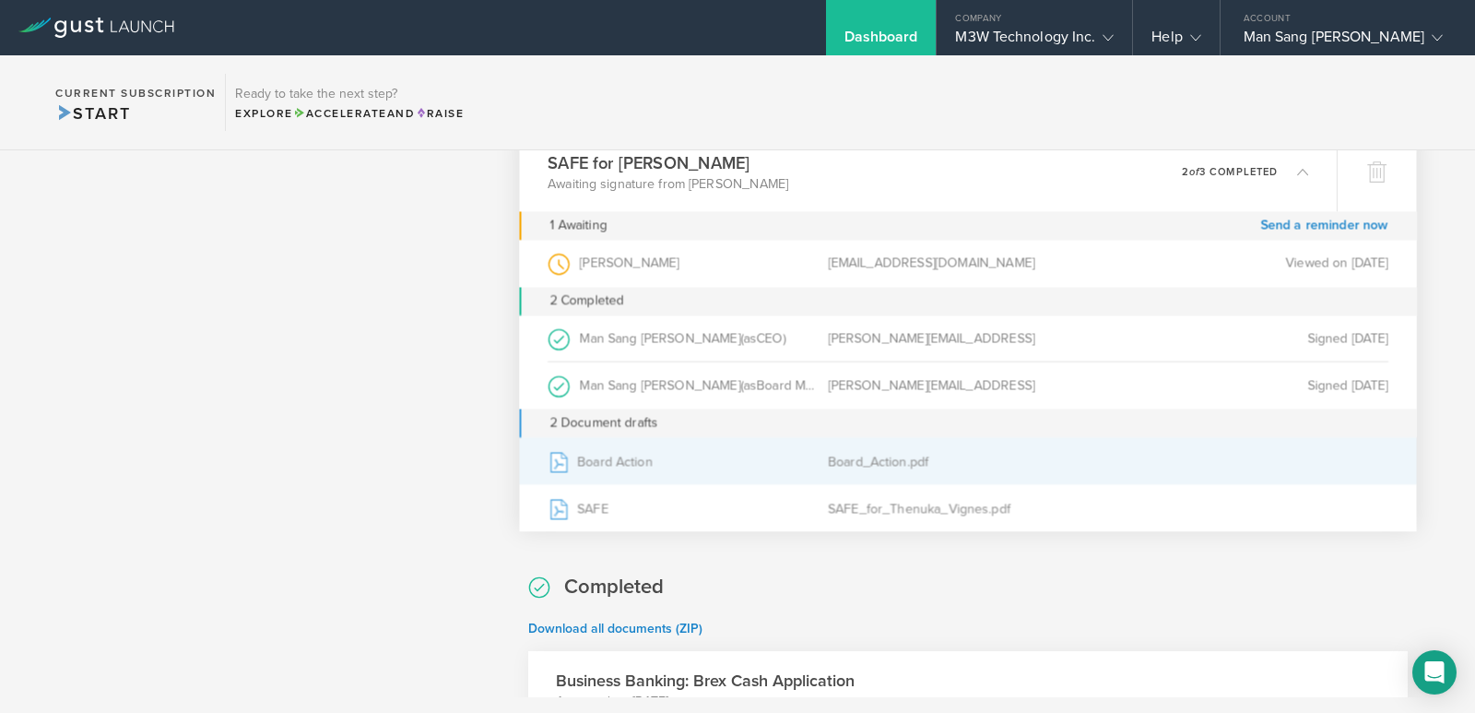
click at [592, 463] on div "Board Action" at bounding box center [688, 461] width 280 height 46
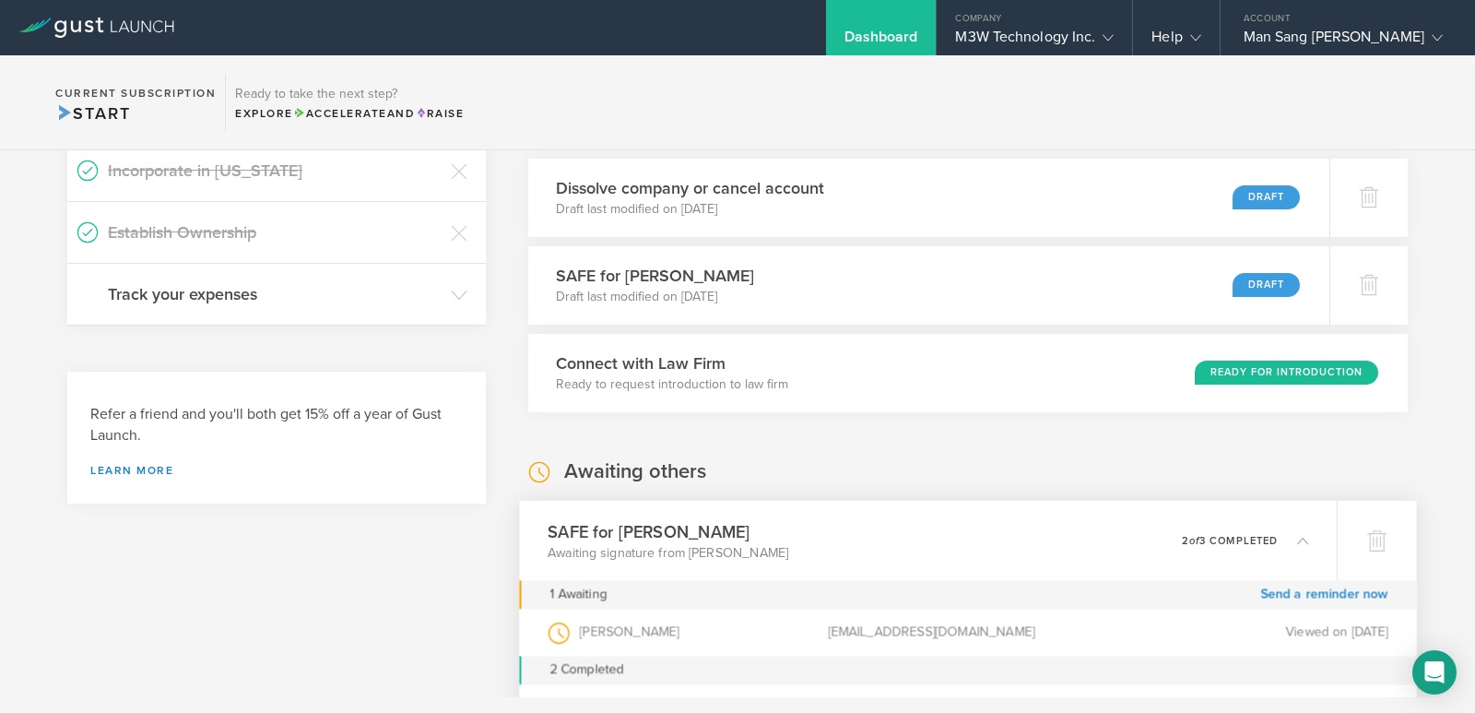
scroll to position [555, 0]
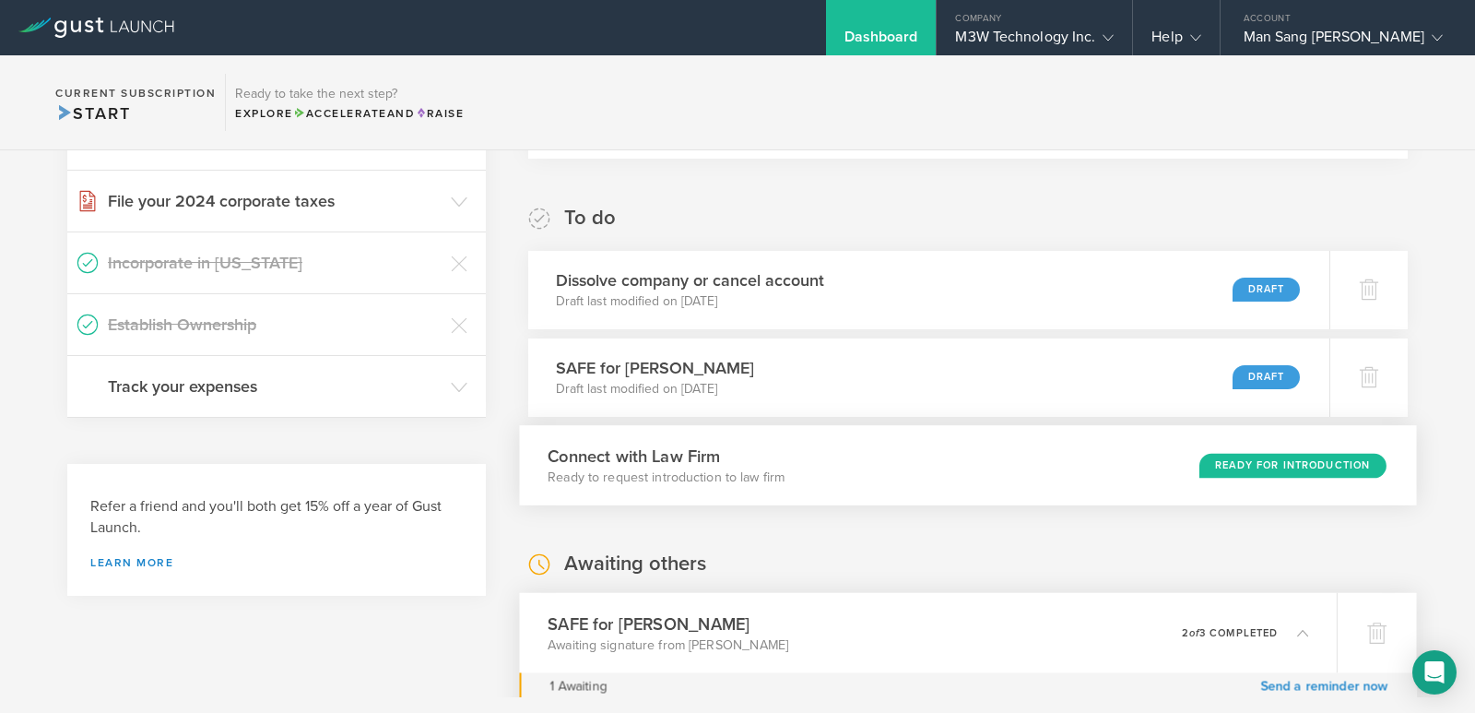
click at [694, 476] on p "Ready to request introduction to law firm" at bounding box center [666, 476] width 237 height 18
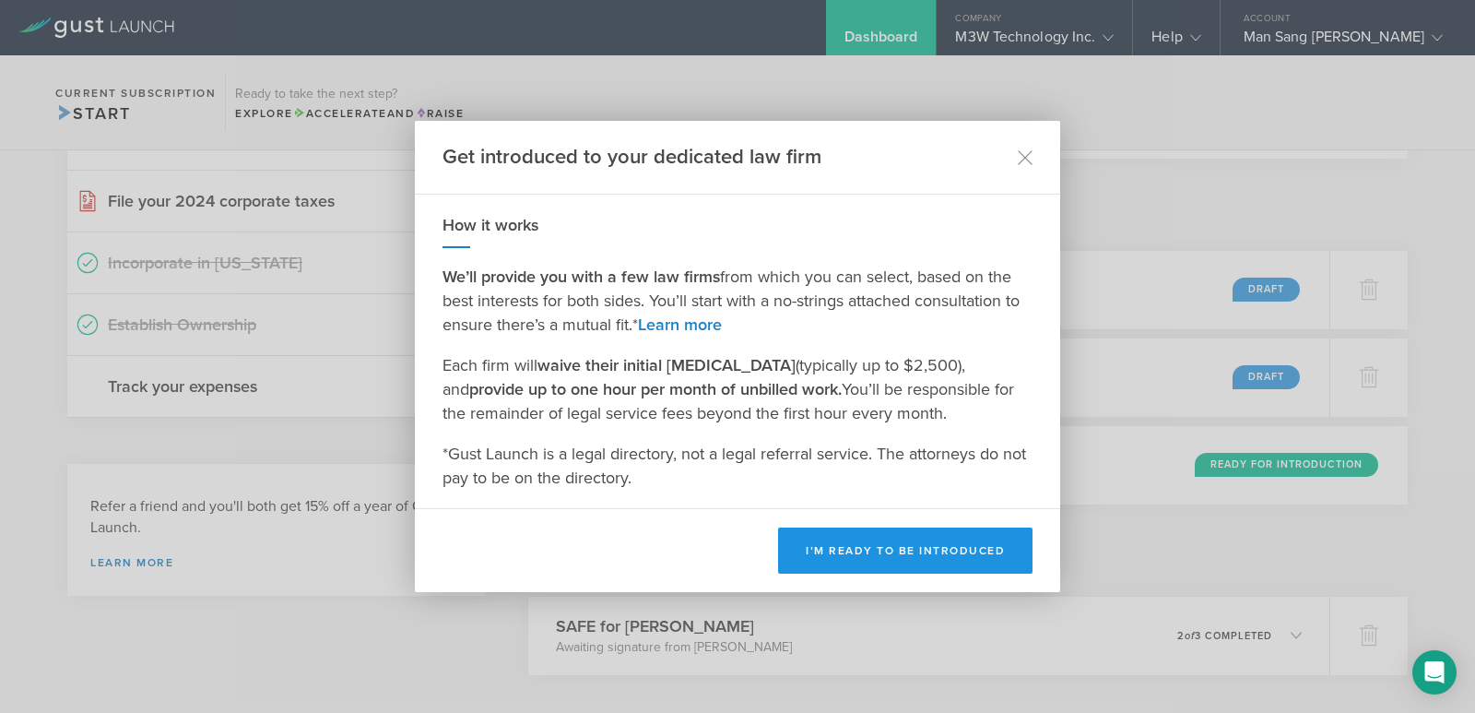
click at [874, 545] on button "I’m ready to be introduced" at bounding box center [905, 550] width 254 height 46
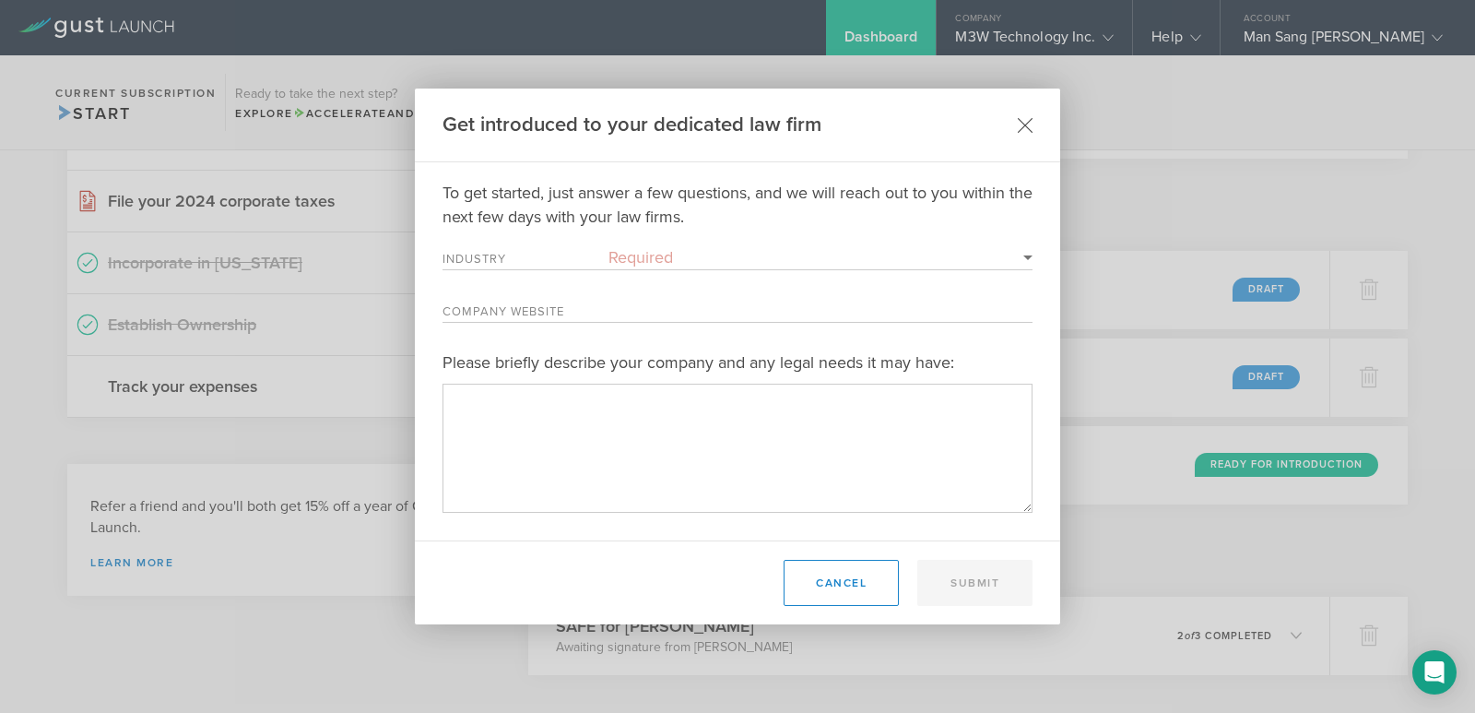
click at [1028, 132] on icon at bounding box center [1026, 125] width 16 height 16
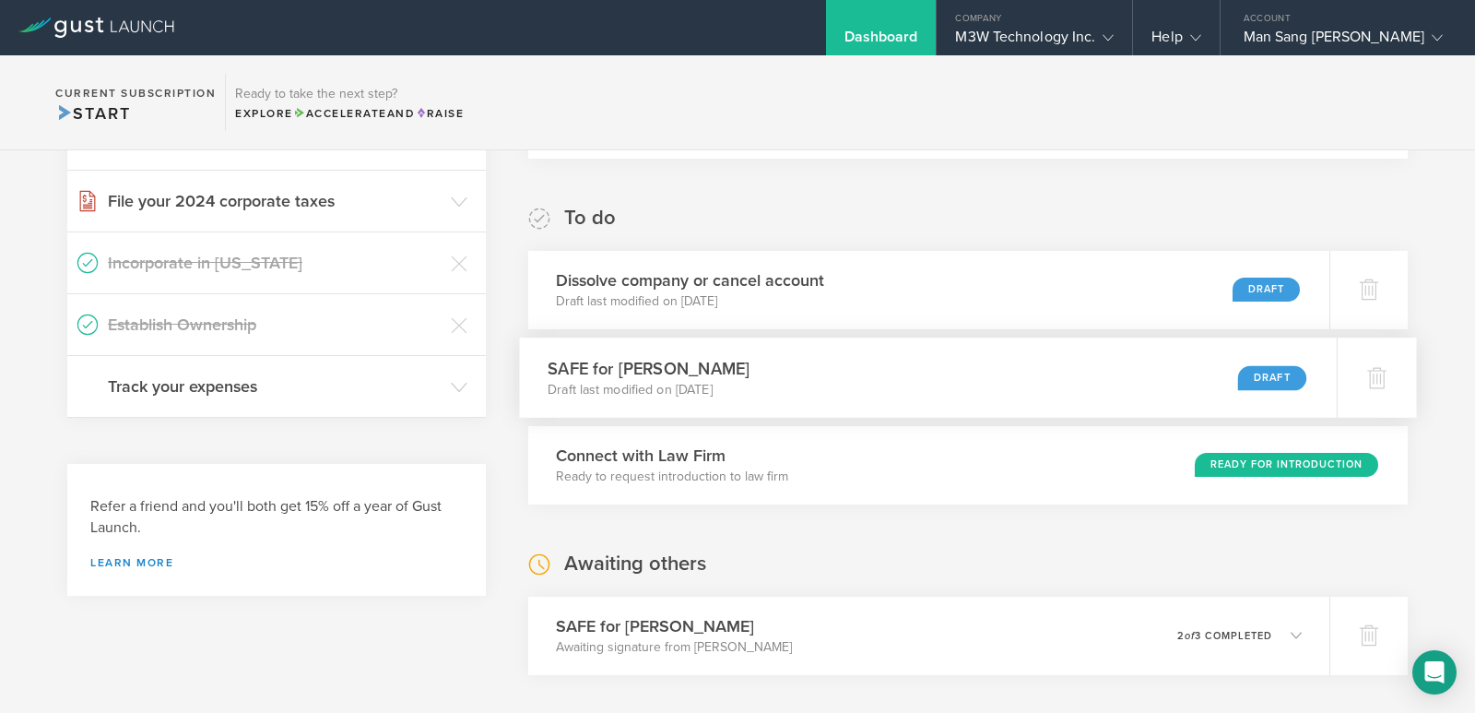
click at [696, 382] on p "Draft last modified on [DATE]" at bounding box center [649, 389] width 202 height 18
